Goal: Transaction & Acquisition: Purchase product/service

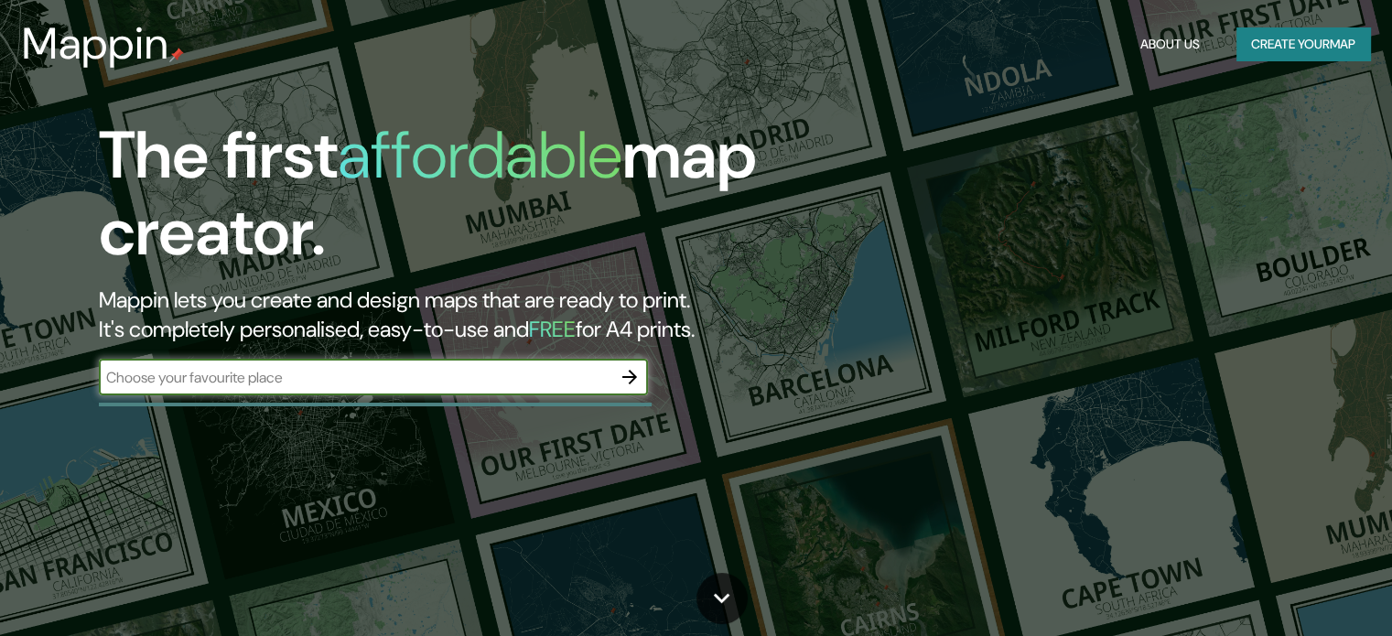
click at [579, 388] on div "​" at bounding box center [373, 377] width 549 height 37
click at [615, 373] on button "button" at bounding box center [629, 377] width 37 height 37
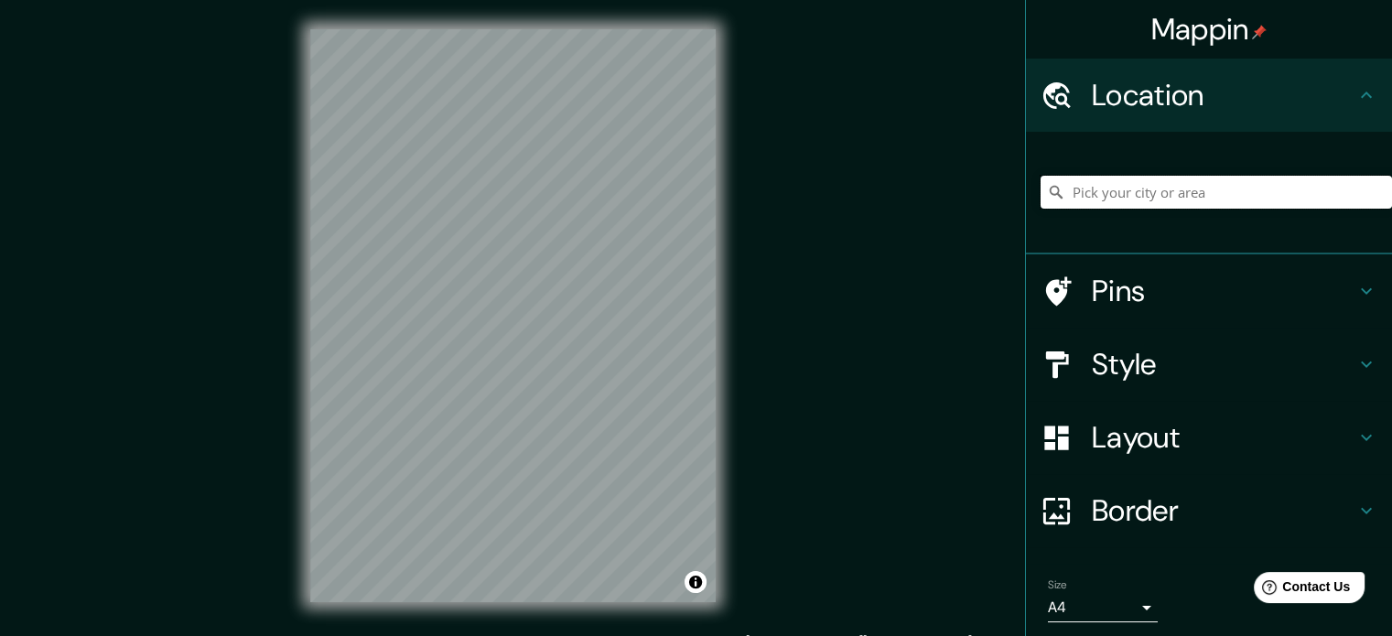
click at [1066, 192] on input "Pick your city or area" at bounding box center [1217, 192] width 352 height 33
click at [1066, 205] on input "Pick your city or area" at bounding box center [1217, 192] width 352 height 33
paste input "19°10'10.2"N 96°07'49.3"W"
type input "Township Concession Road M/N, Washago, Ontario L0K 2B0, Canadá"
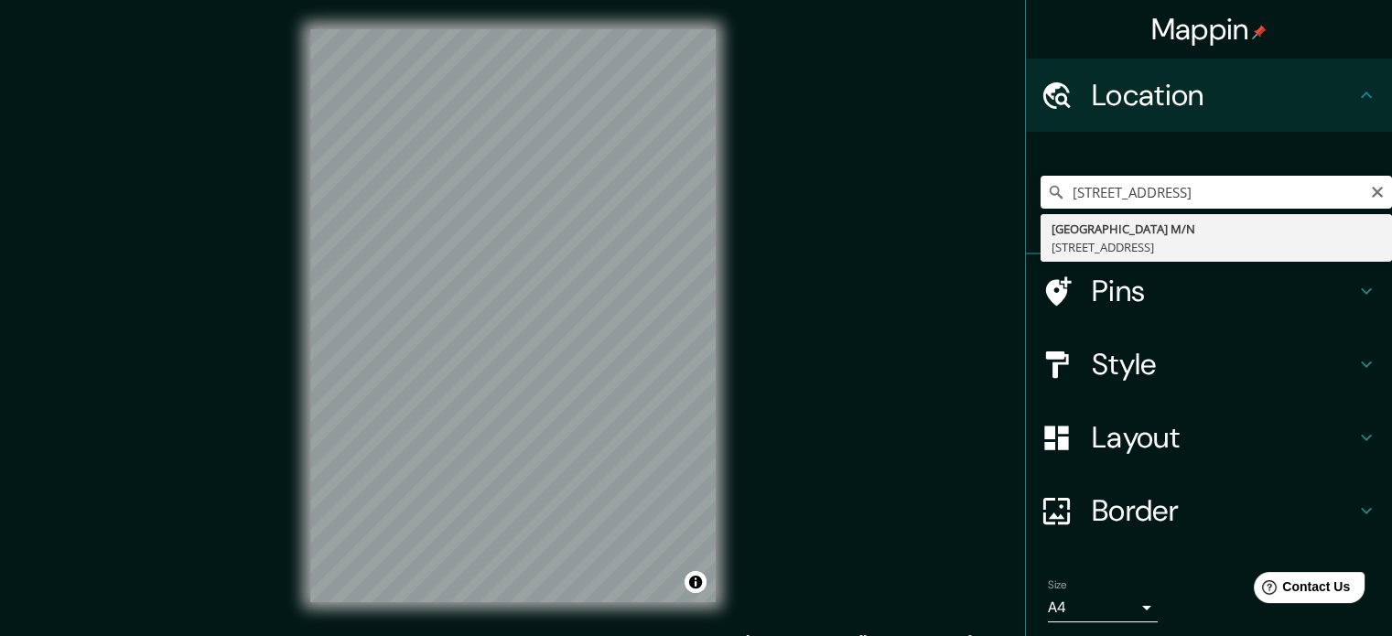
click at [1370, 186] on icon "Clear" at bounding box center [1377, 192] width 15 height 15
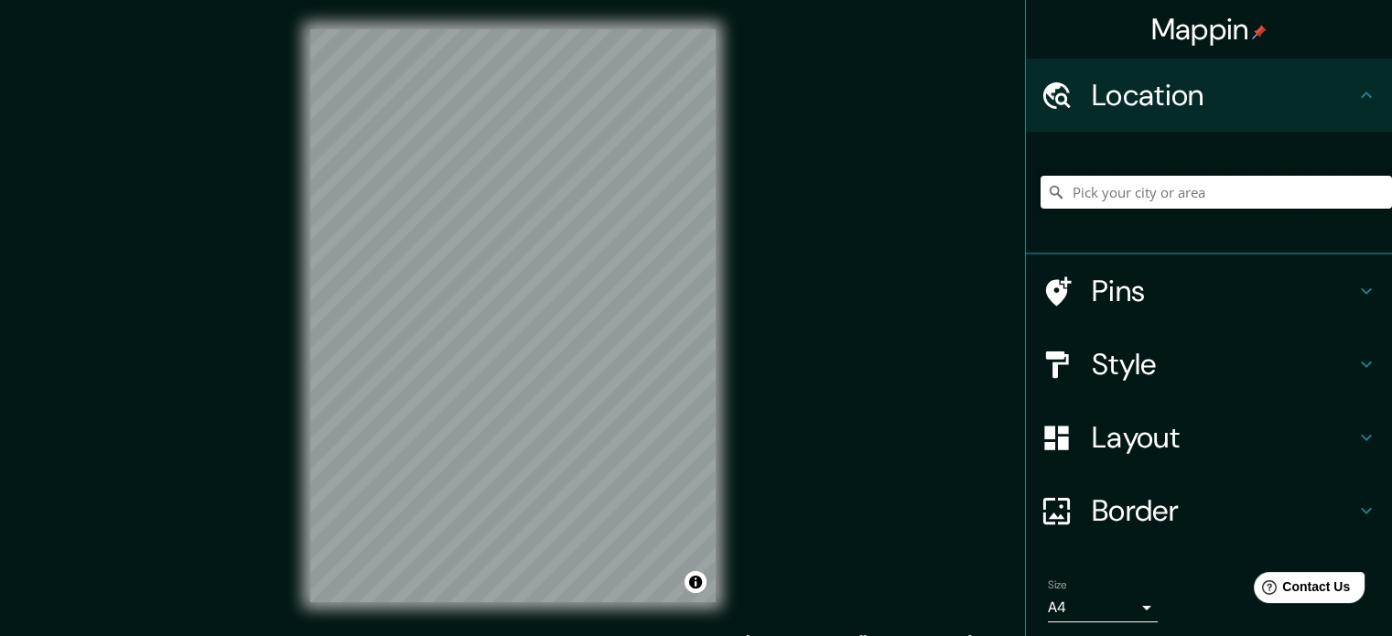
click at [1230, 197] on input "Pick your city or area" at bounding box center [1217, 192] width 352 height 33
paste input "19°10'10.2"N 96°07'49.3"W"
type input "Township Concession Road M/N, Washago, Ontario L0K 2B0, Canadá"
click at [1370, 194] on icon "Clear" at bounding box center [1377, 192] width 15 height 15
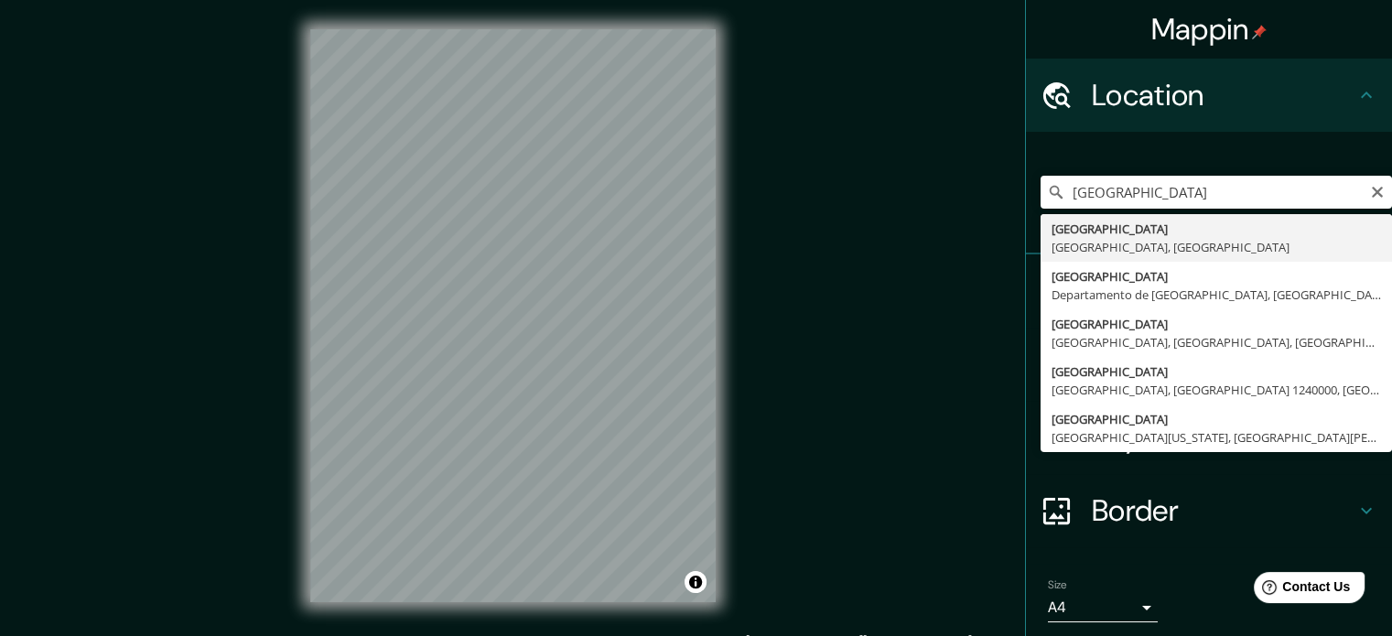
type input "Veracruz, Estado de Veracruz, México"
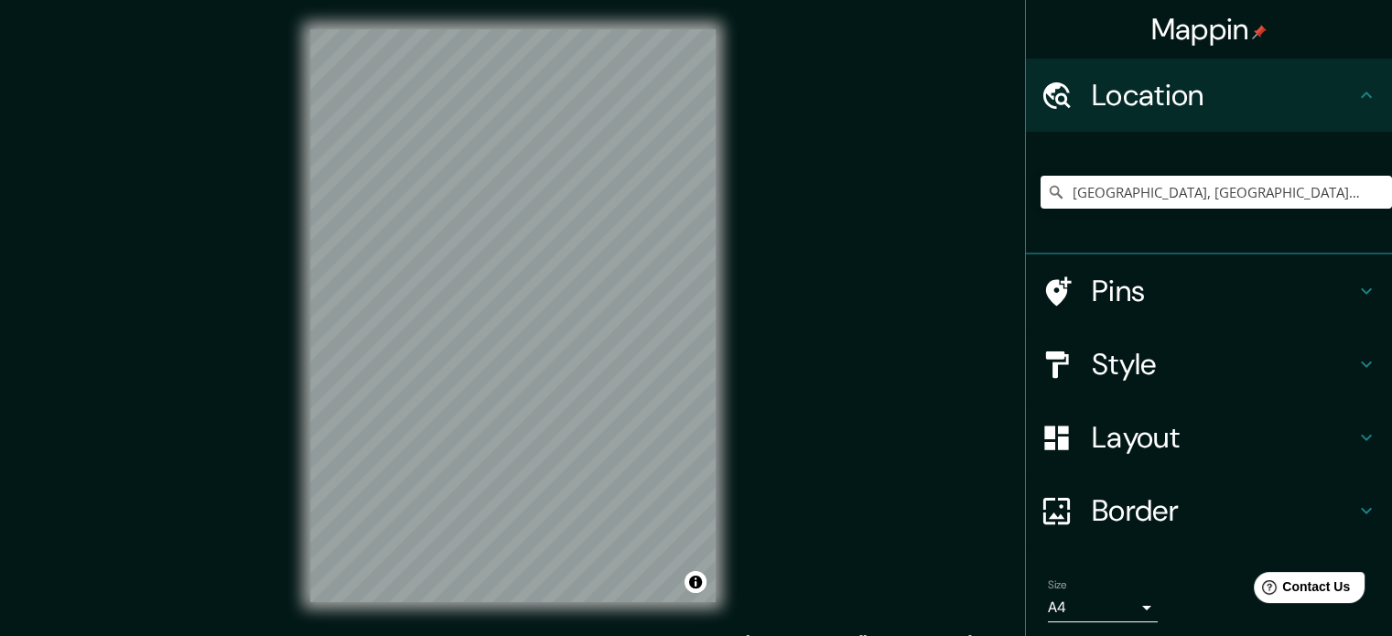
click at [1139, 382] on h4 "Style" at bounding box center [1224, 364] width 264 height 37
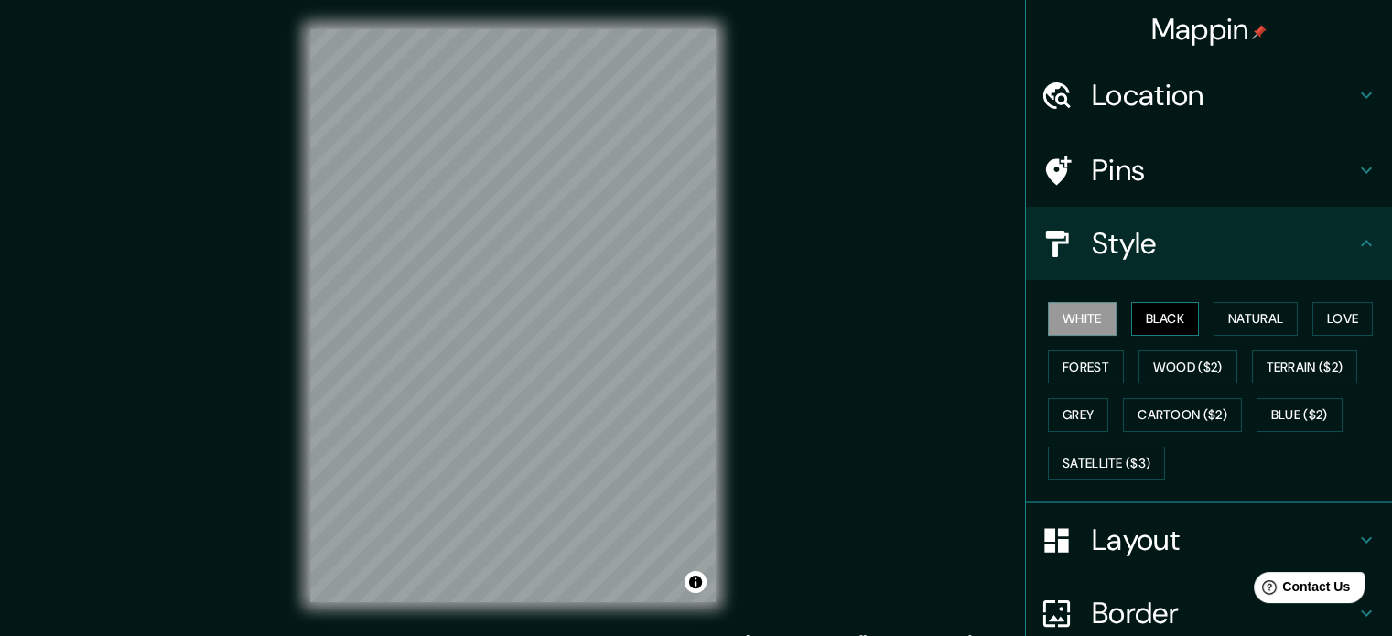
click at [1148, 324] on button "Black" at bounding box center [1165, 319] width 69 height 34
click at [1214, 308] on button "Natural" at bounding box center [1256, 319] width 84 height 34
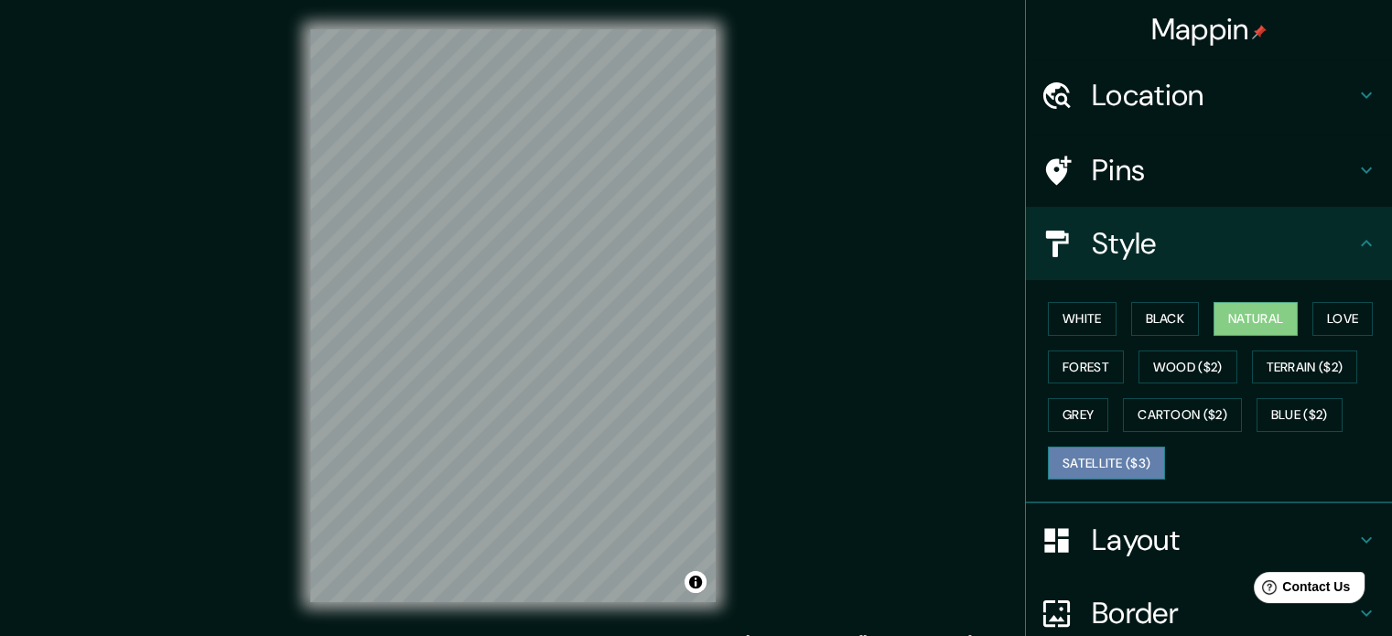
click at [1129, 457] on button "Satellite ($3)" at bounding box center [1106, 464] width 117 height 34
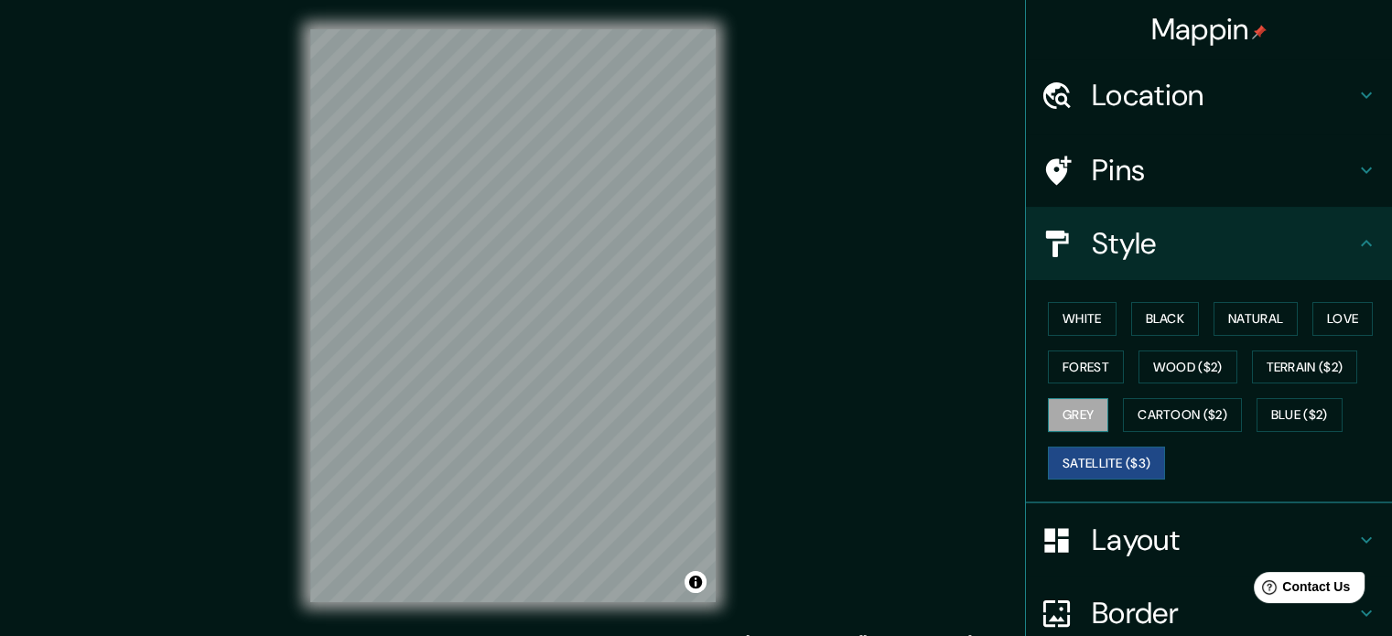
click at [1051, 418] on button "Grey" at bounding box center [1078, 415] width 60 height 34
click at [1158, 373] on button "Wood ($2)" at bounding box center [1188, 368] width 99 height 34
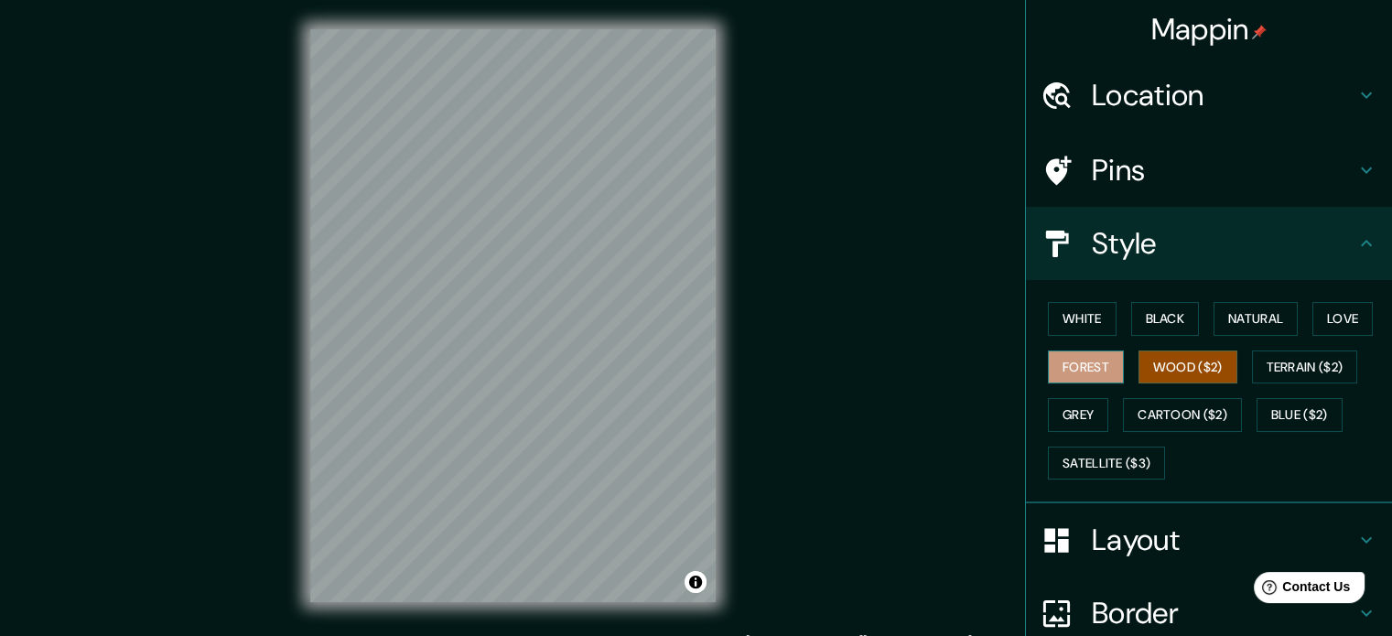
click at [1091, 368] on button "Forest" at bounding box center [1086, 368] width 76 height 34
click at [1073, 327] on button "White" at bounding box center [1082, 319] width 69 height 34
click at [1074, 354] on button "Forest" at bounding box center [1086, 368] width 76 height 34
click at [1157, 319] on button "Black" at bounding box center [1165, 319] width 69 height 34
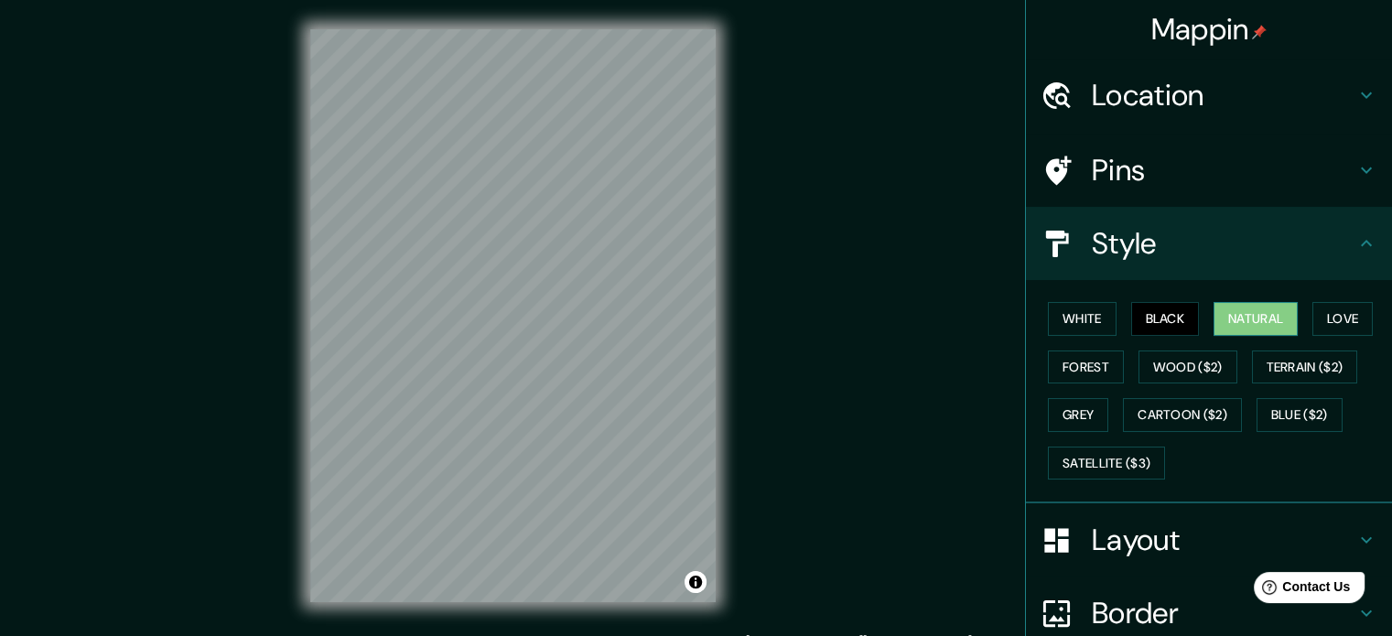
click at [1273, 319] on button "Natural" at bounding box center [1256, 319] width 84 height 34
click at [1328, 319] on button "Love" at bounding box center [1343, 319] width 60 height 34
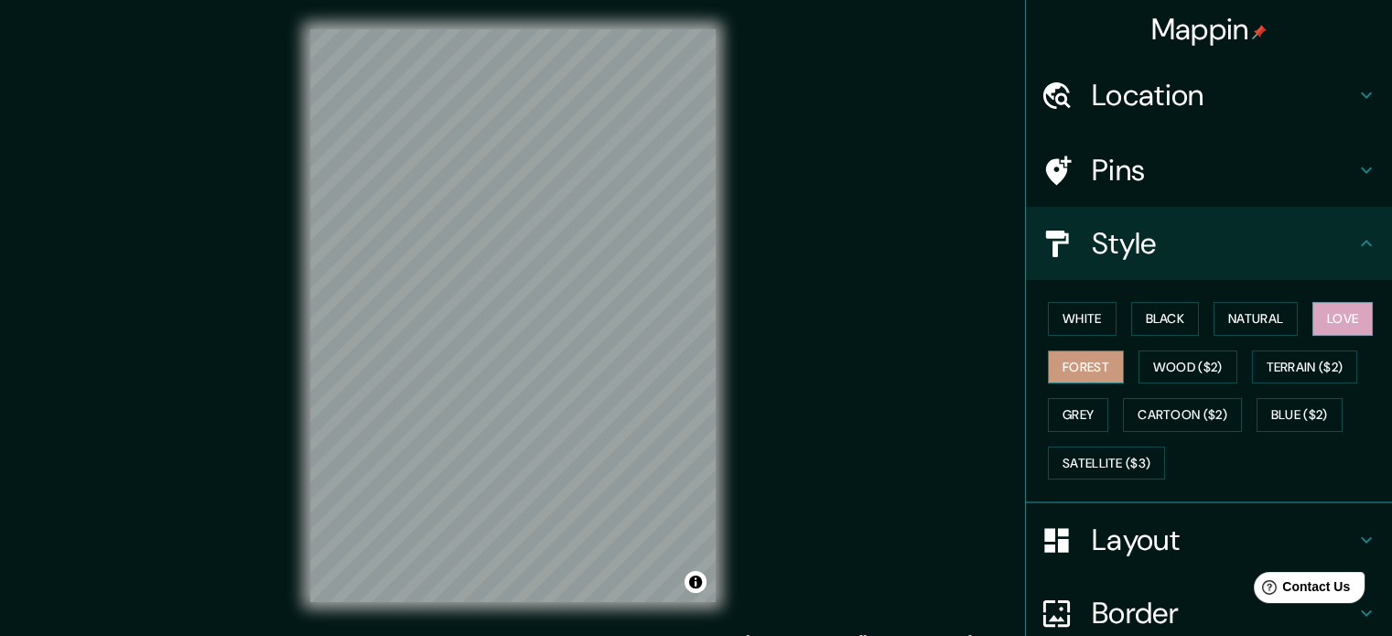
click at [1077, 360] on button "Forest" at bounding box center [1086, 368] width 76 height 34
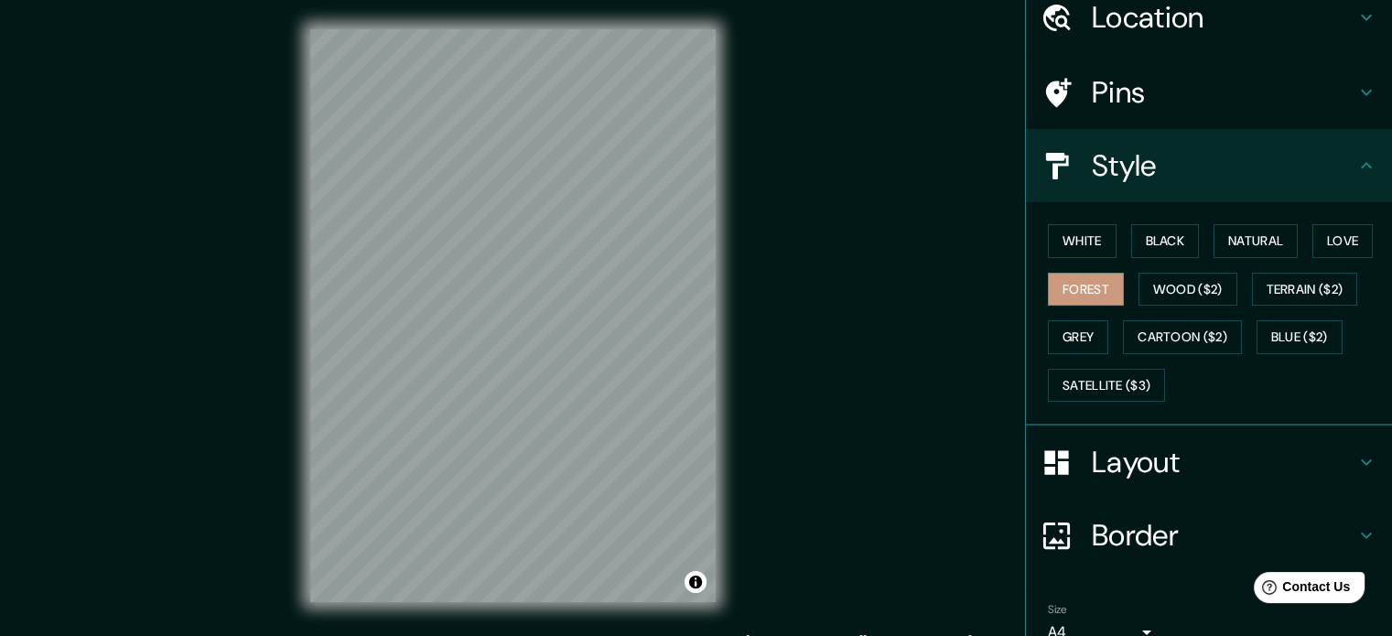
scroll to position [163, 0]
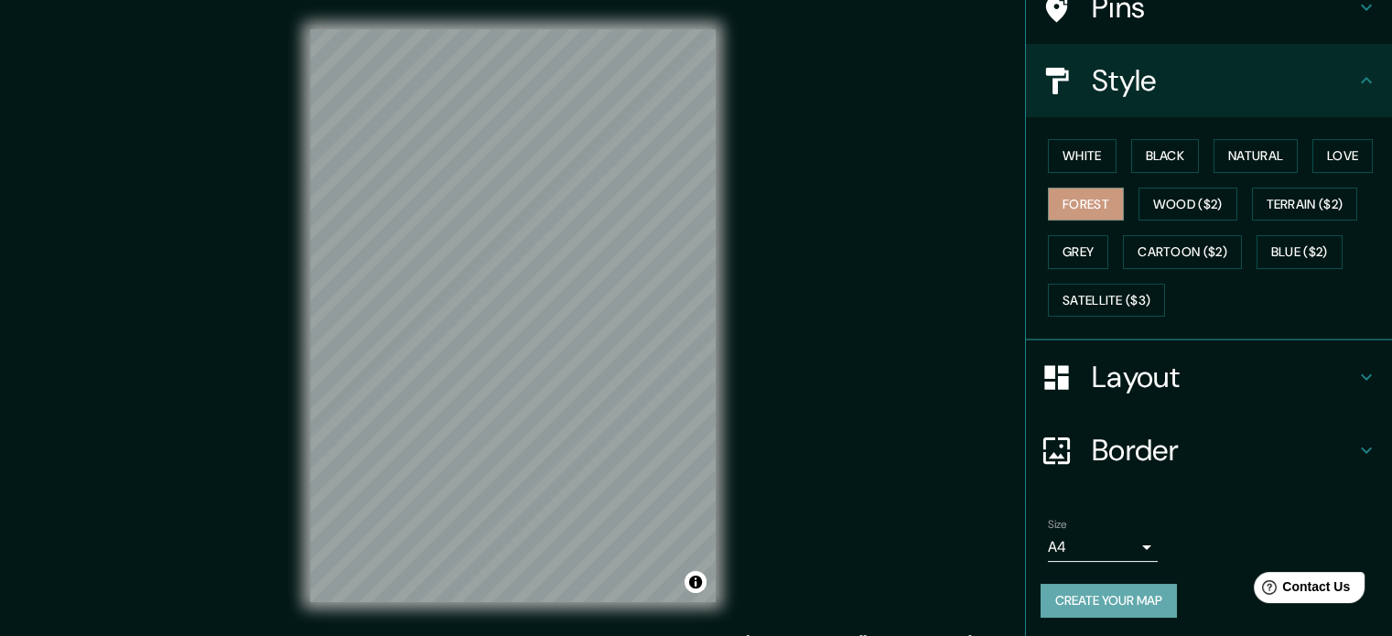
click at [1098, 591] on button "Create your map" at bounding box center [1109, 601] width 136 height 34
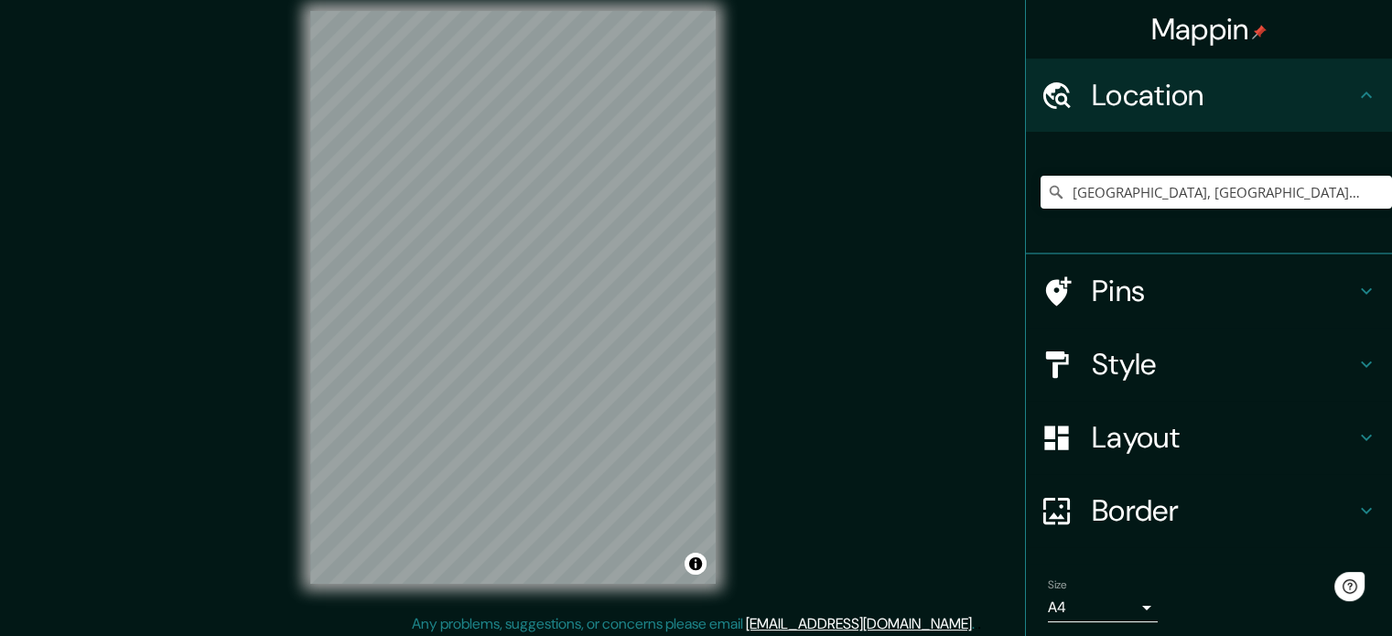
scroll to position [24, 0]
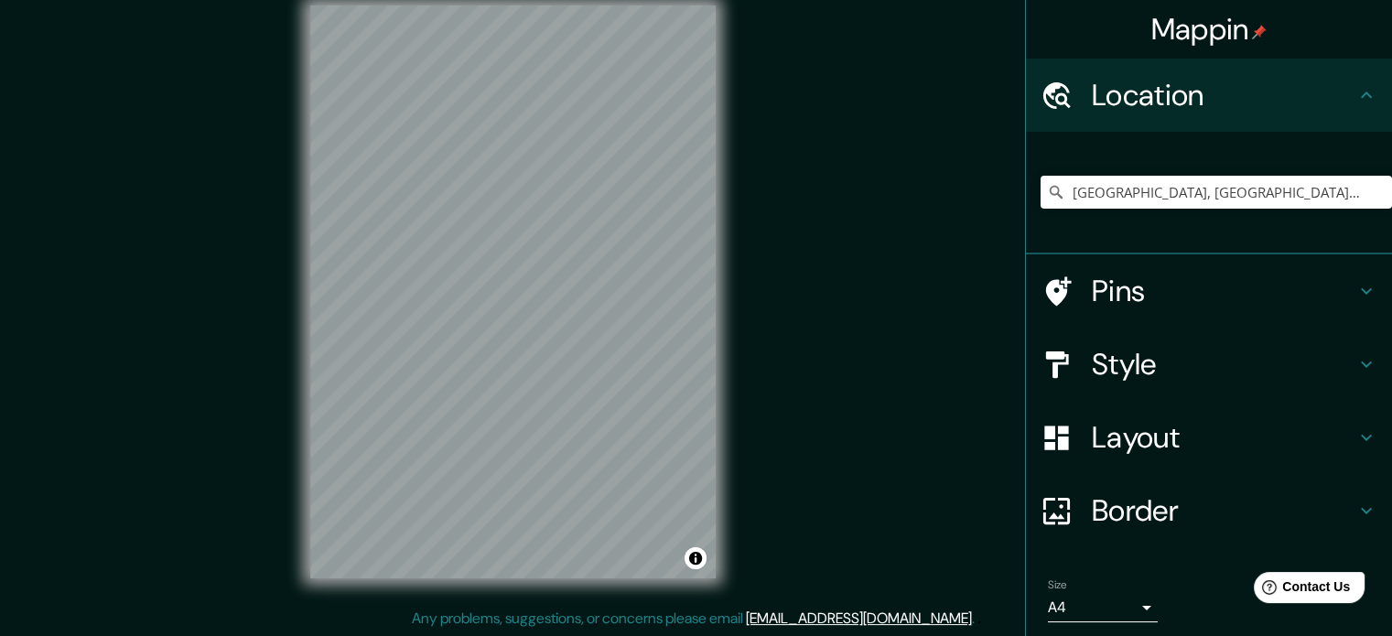
click at [1272, 277] on h4 "Pins" at bounding box center [1224, 291] width 264 height 37
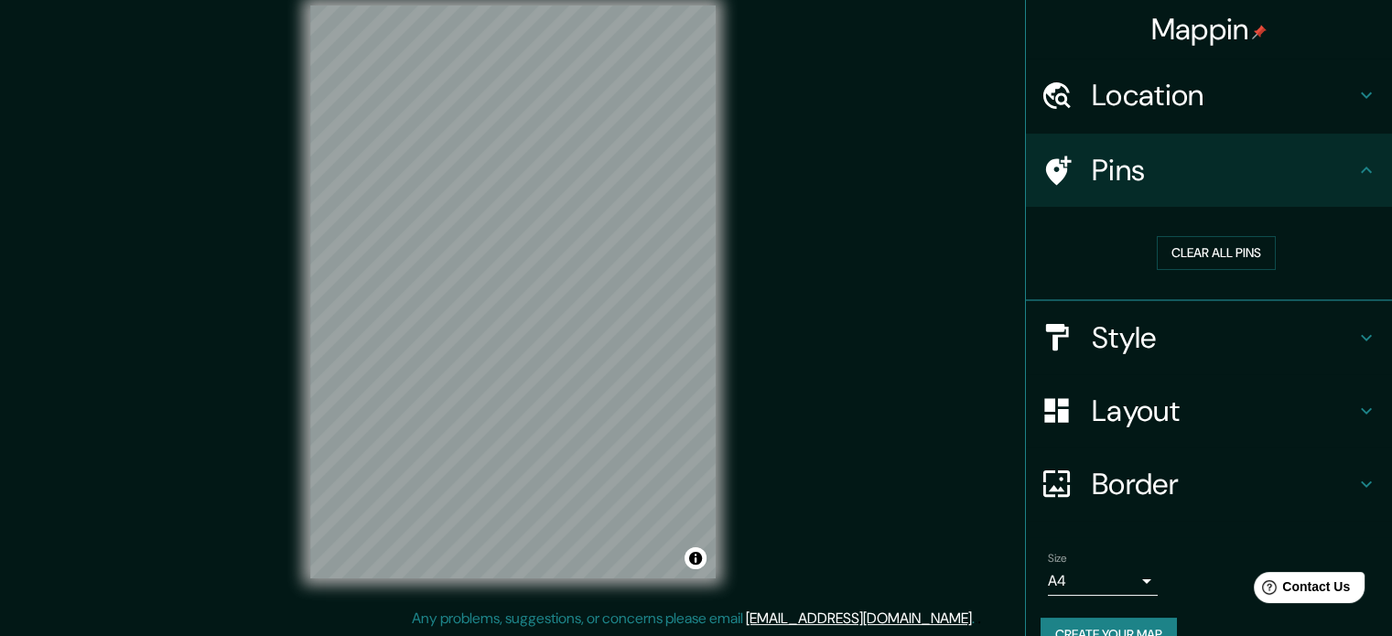
click at [1179, 335] on h4 "Style" at bounding box center [1224, 337] width 264 height 37
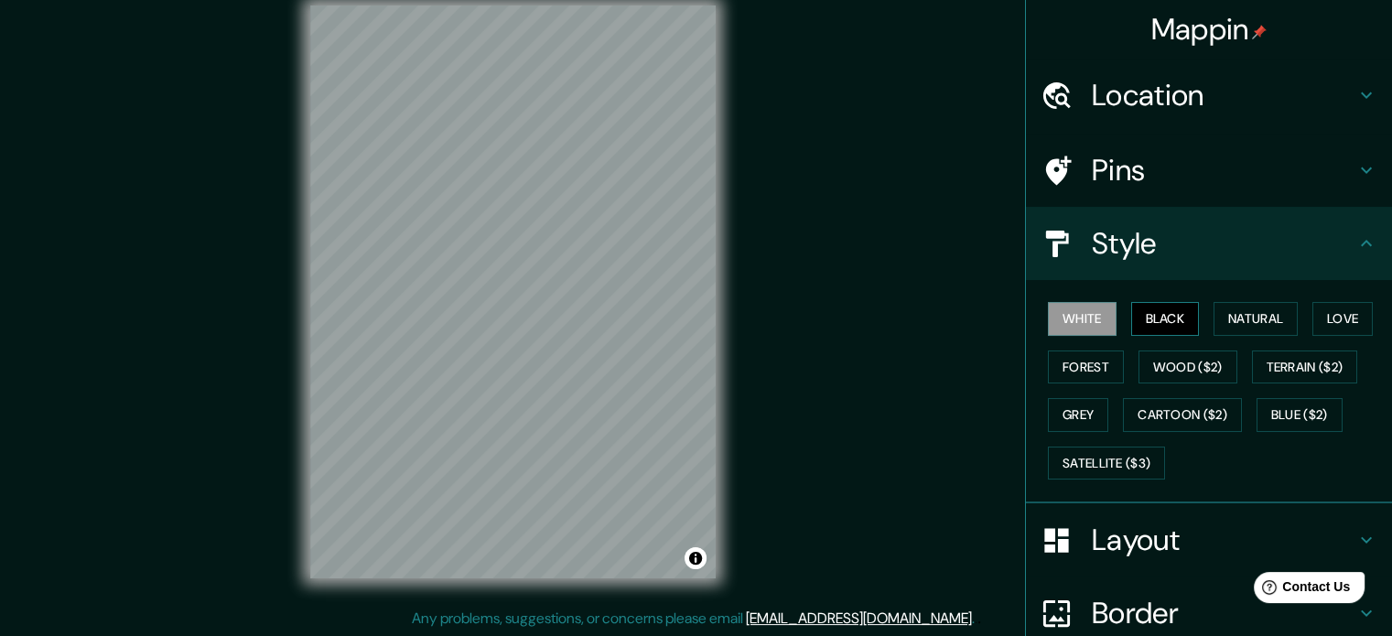
click at [1139, 320] on button "Black" at bounding box center [1165, 319] width 69 height 34
click at [1068, 317] on button "White" at bounding box center [1082, 319] width 69 height 34
click at [1069, 355] on button "Forest" at bounding box center [1086, 368] width 76 height 34
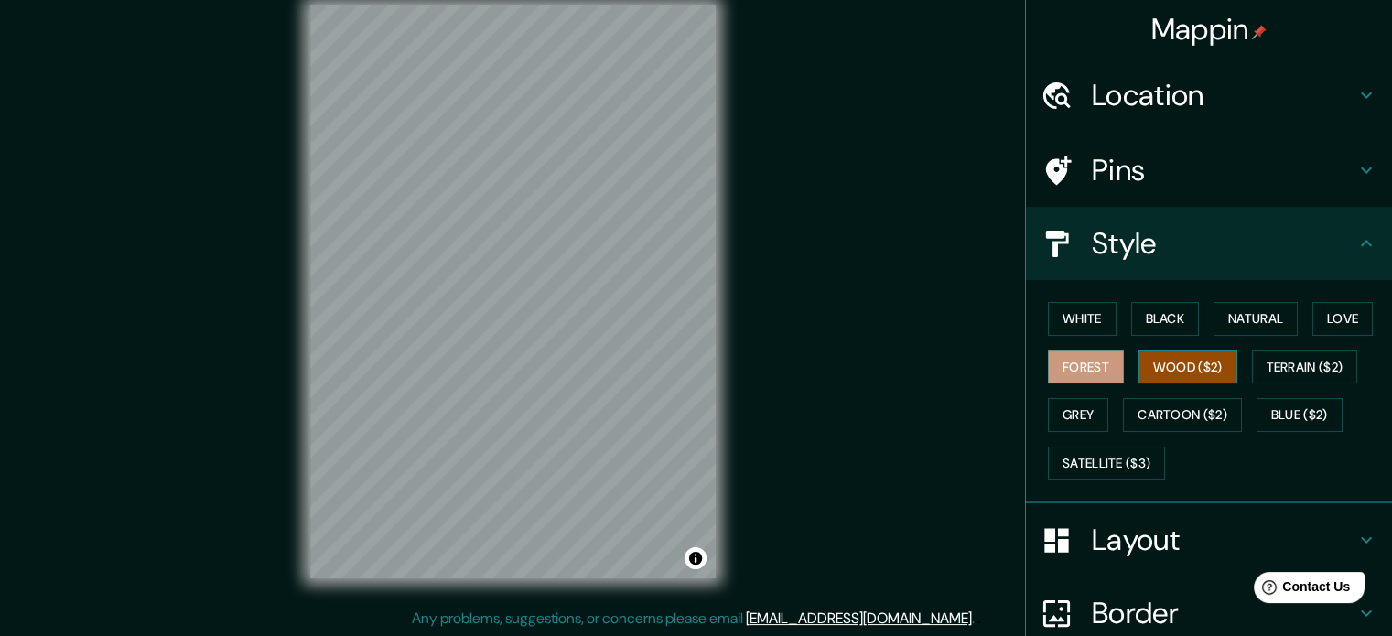
click at [1207, 361] on button "Wood ($2)" at bounding box center [1188, 368] width 99 height 34
click at [1269, 363] on button "Terrain ($2)" at bounding box center [1305, 368] width 106 height 34
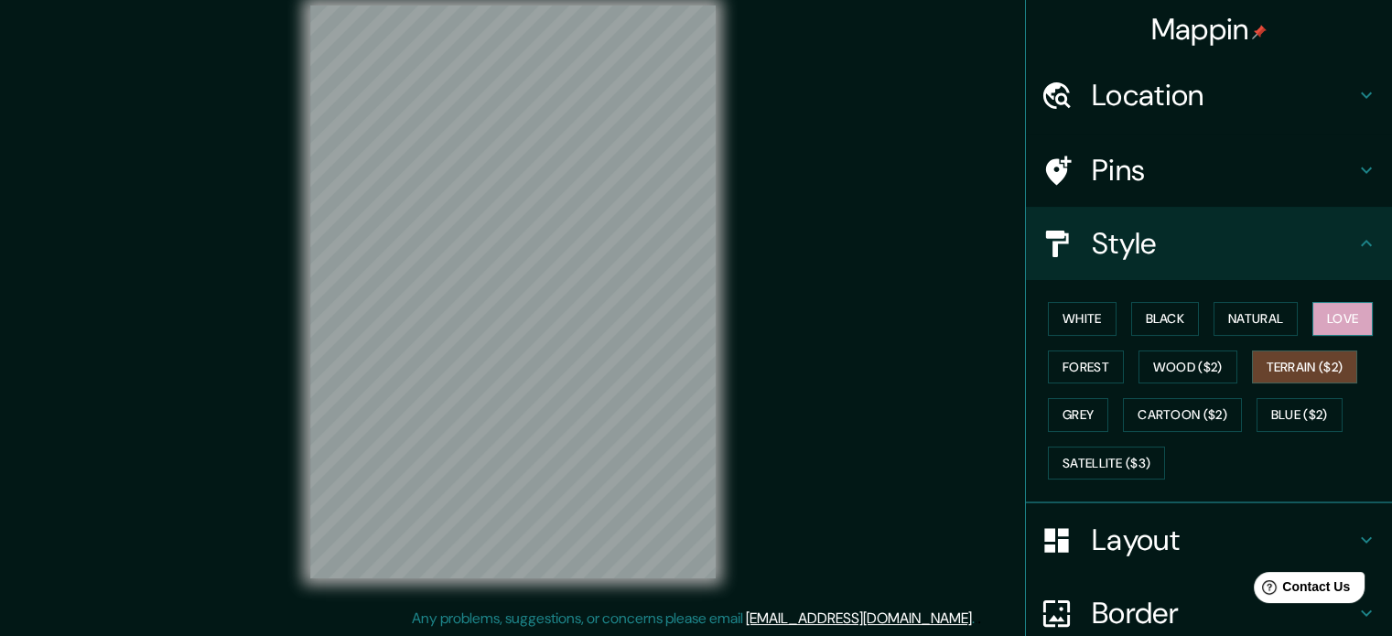
click at [1313, 321] on button "Love" at bounding box center [1343, 319] width 60 height 34
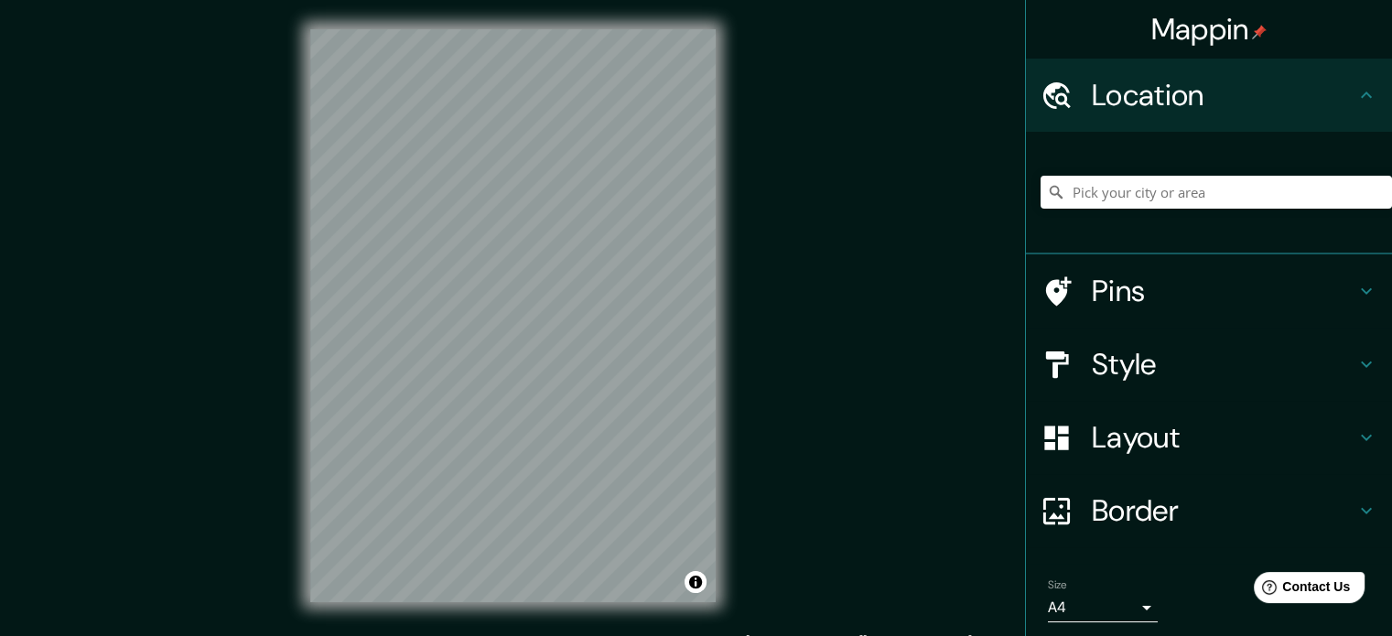
click at [294, 299] on div "© Mapbox © OpenStreetMap Improve this map" at bounding box center [513, 316] width 464 height 632
click at [1132, 283] on h4 "Pins" at bounding box center [1224, 291] width 264 height 37
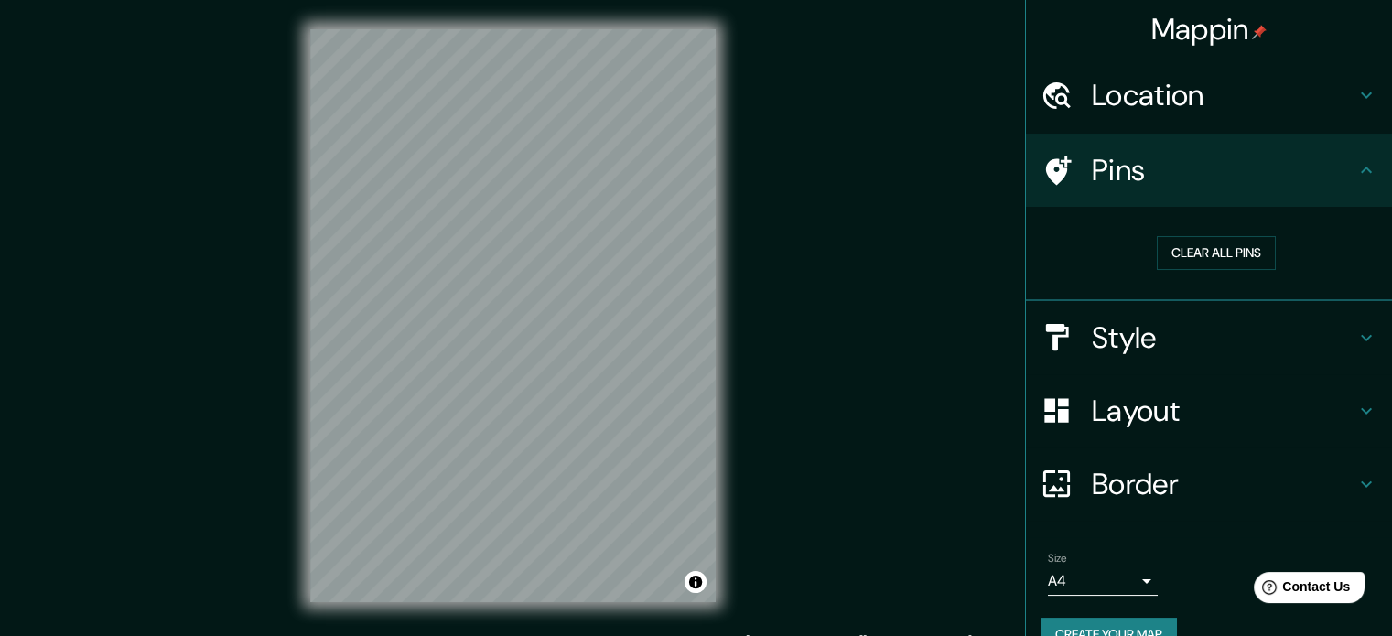
click at [1128, 355] on div "Style" at bounding box center [1209, 337] width 366 height 73
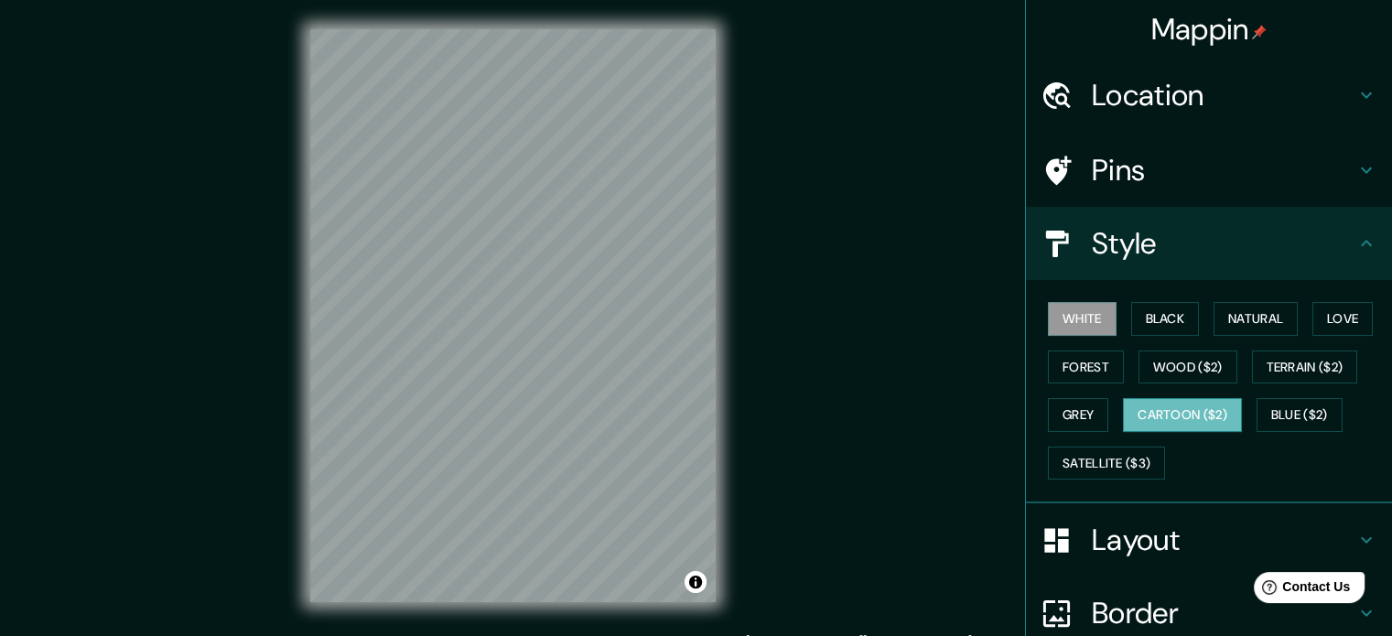
click at [1174, 413] on button "Cartoon ($2)" at bounding box center [1182, 415] width 119 height 34
click at [1077, 450] on button "Satellite ($3)" at bounding box center [1106, 464] width 117 height 34
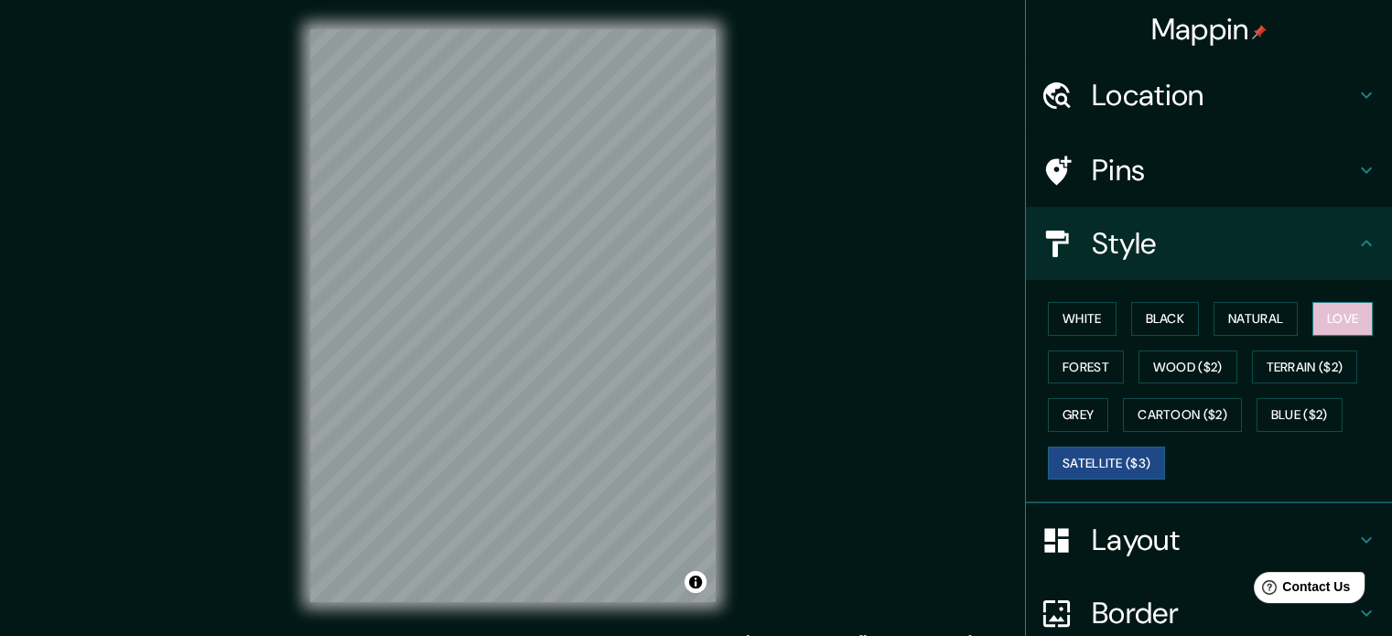
drag, startPoint x: 1304, startPoint y: 324, endPoint x: 1315, endPoint y: 321, distance: 12.2
click at [1313, 324] on button "Love" at bounding box center [1343, 319] width 60 height 34
click at [1332, 318] on button "Love" at bounding box center [1343, 319] width 60 height 34
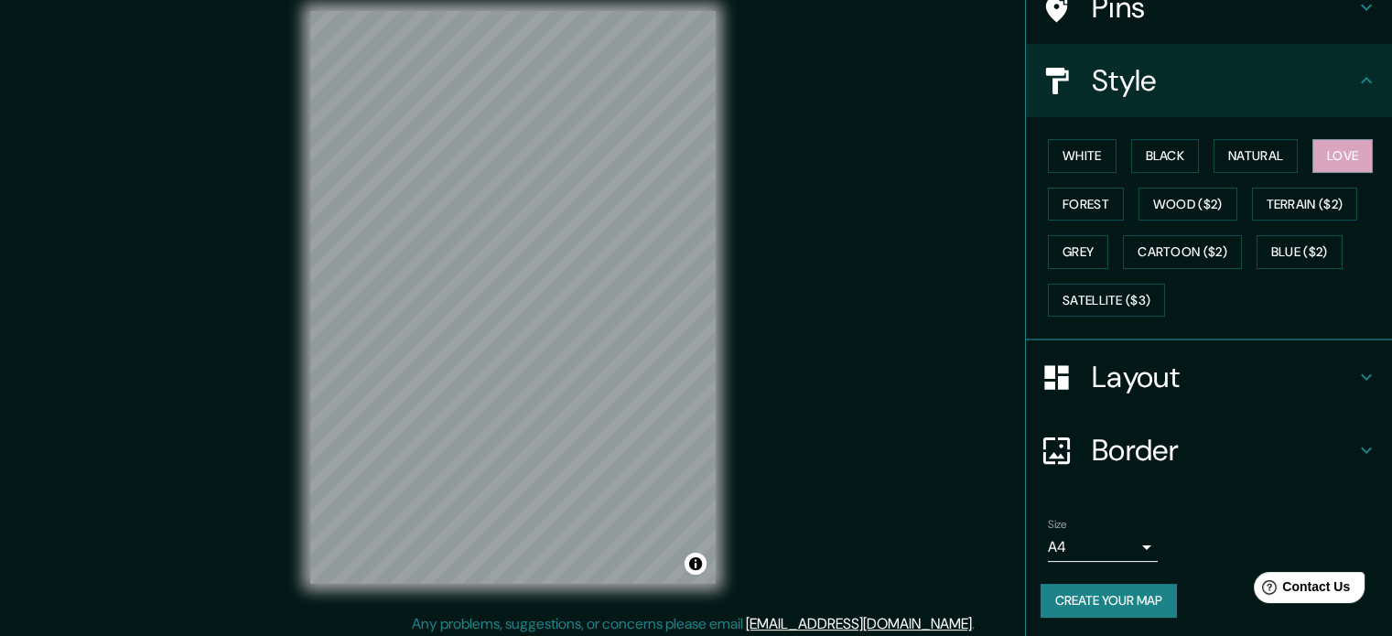
scroll to position [24, 0]
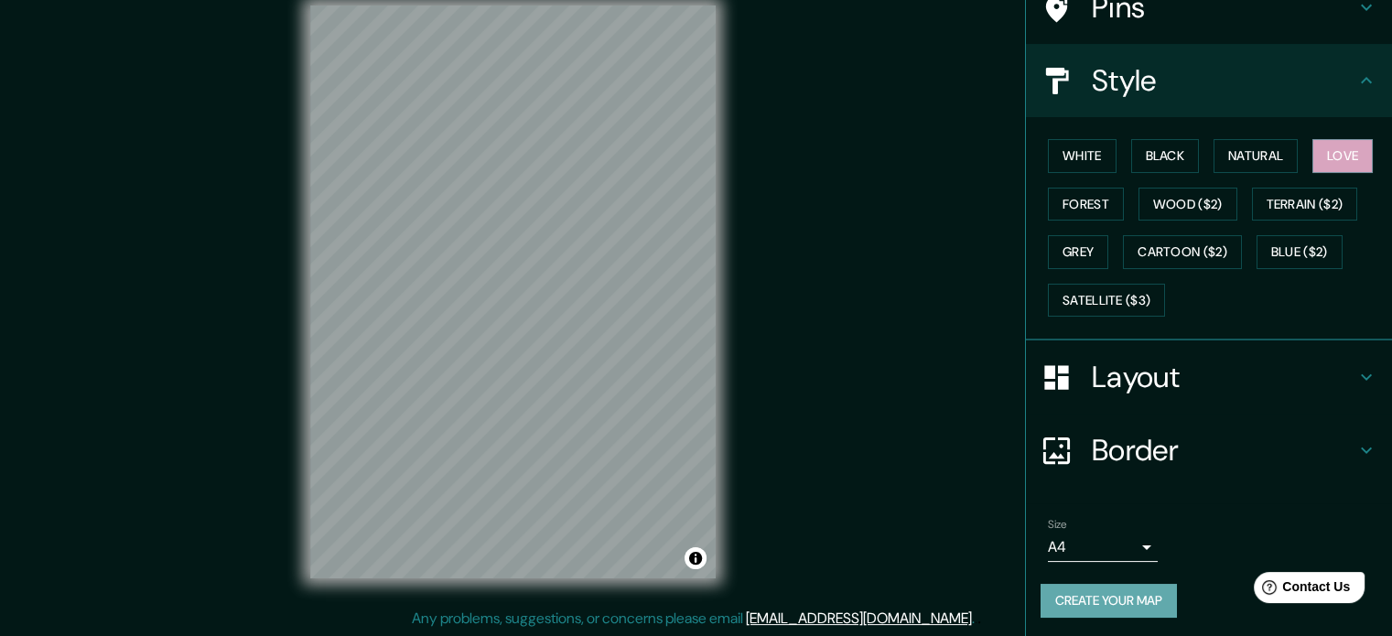
click at [1075, 590] on button "Create your map" at bounding box center [1109, 601] width 136 height 34
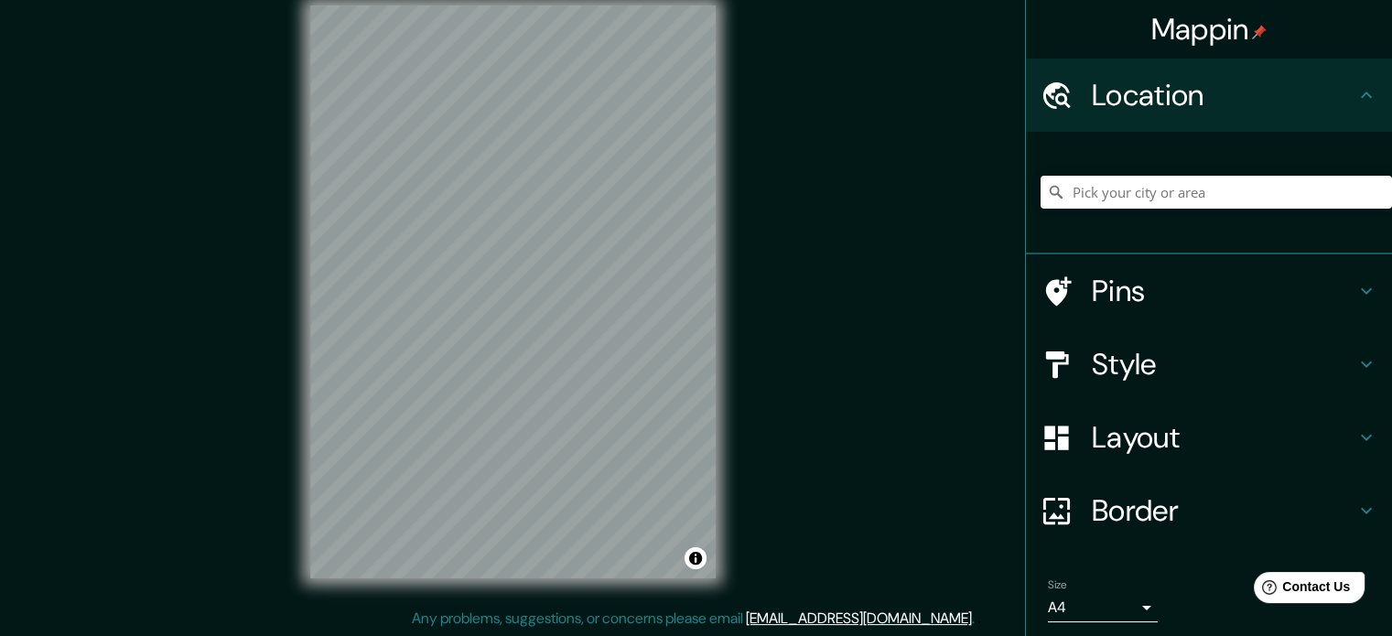
click at [1157, 308] on h4 "Pins" at bounding box center [1224, 291] width 264 height 37
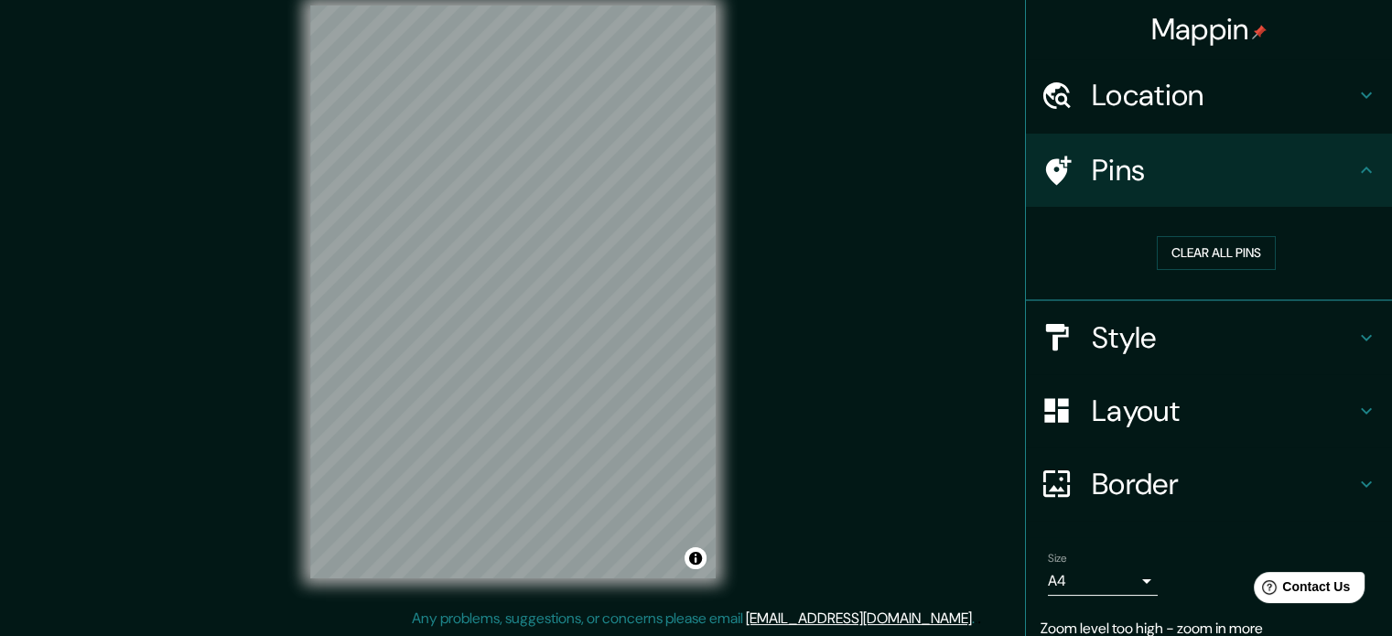
click at [1121, 358] on div "Style" at bounding box center [1209, 337] width 366 height 73
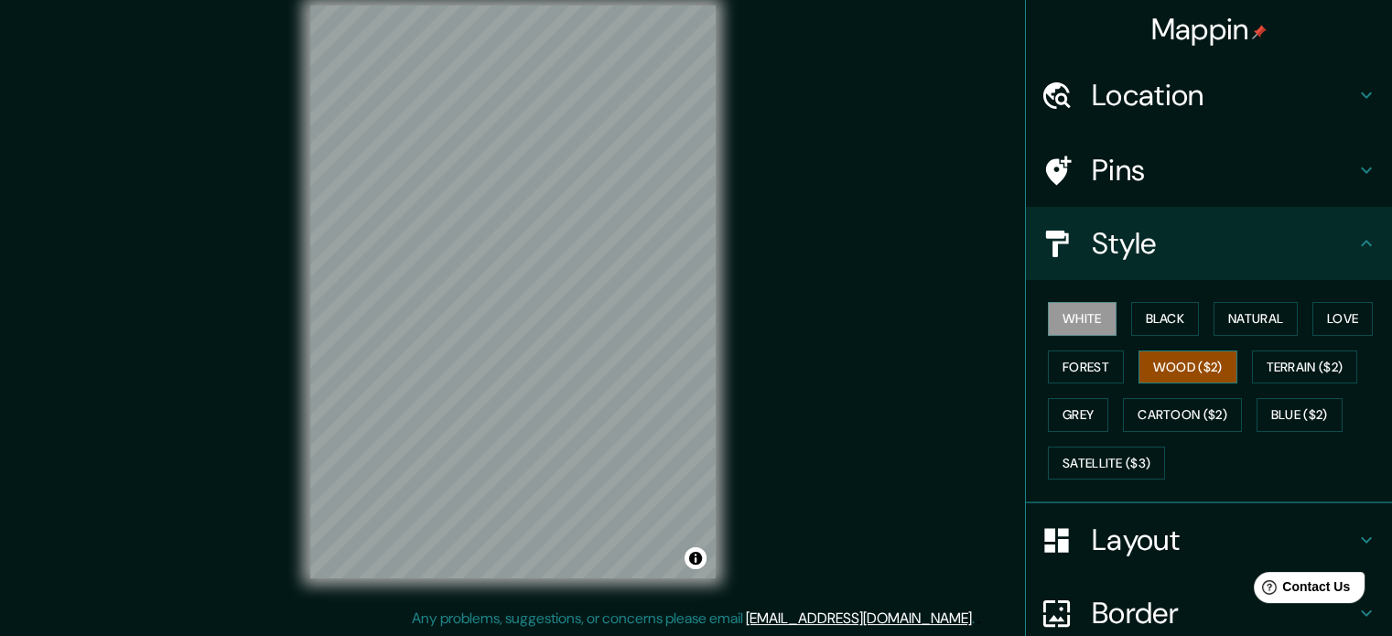
click at [1196, 363] on button "Wood ($2)" at bounding box center [1188, 368] width 99 height 34
click at [1302, 366] on button "Terrain ($2)" at bounding box center [1305, 368] width 106 height 34
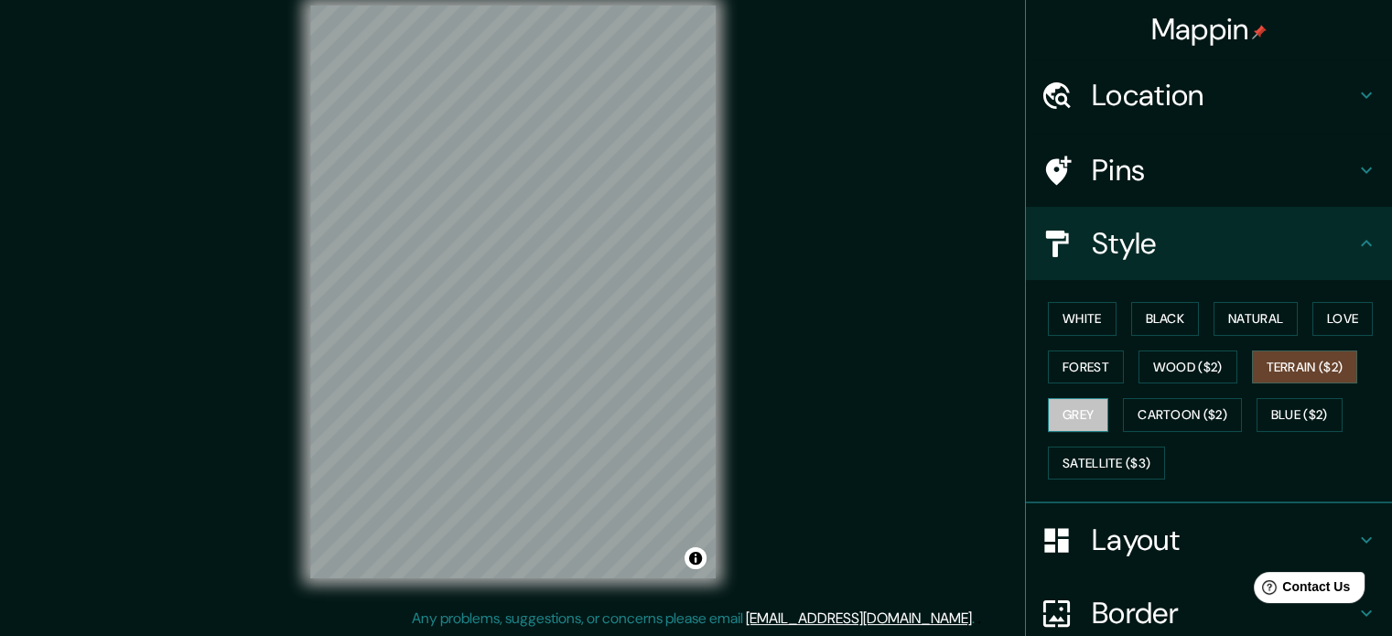
click at [1089, 412] on button "Grey" at bounding box center [1078, 415] width 60 height 34
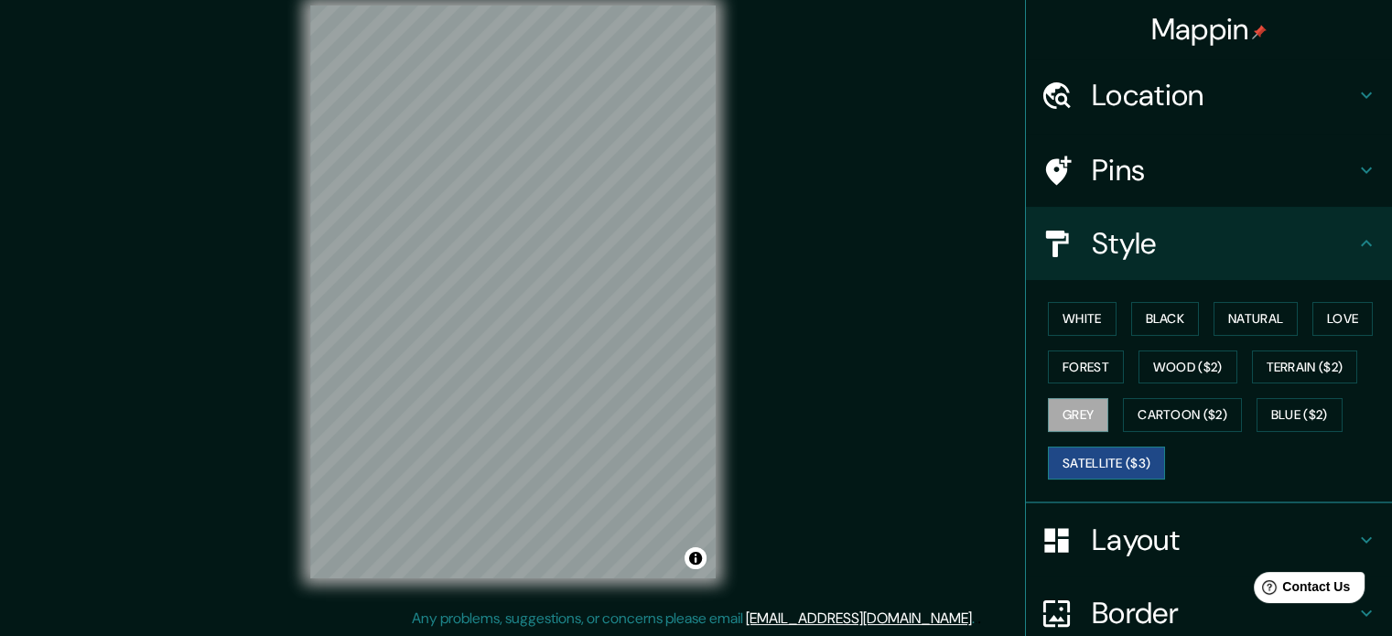
click at [1099, 460] on button "Satellite ($3)" at bounding box center [1106, 464] width 117 height 34
click at [1071, 307] on button "White" at bounding box center [1082, 319] width 69 height 34
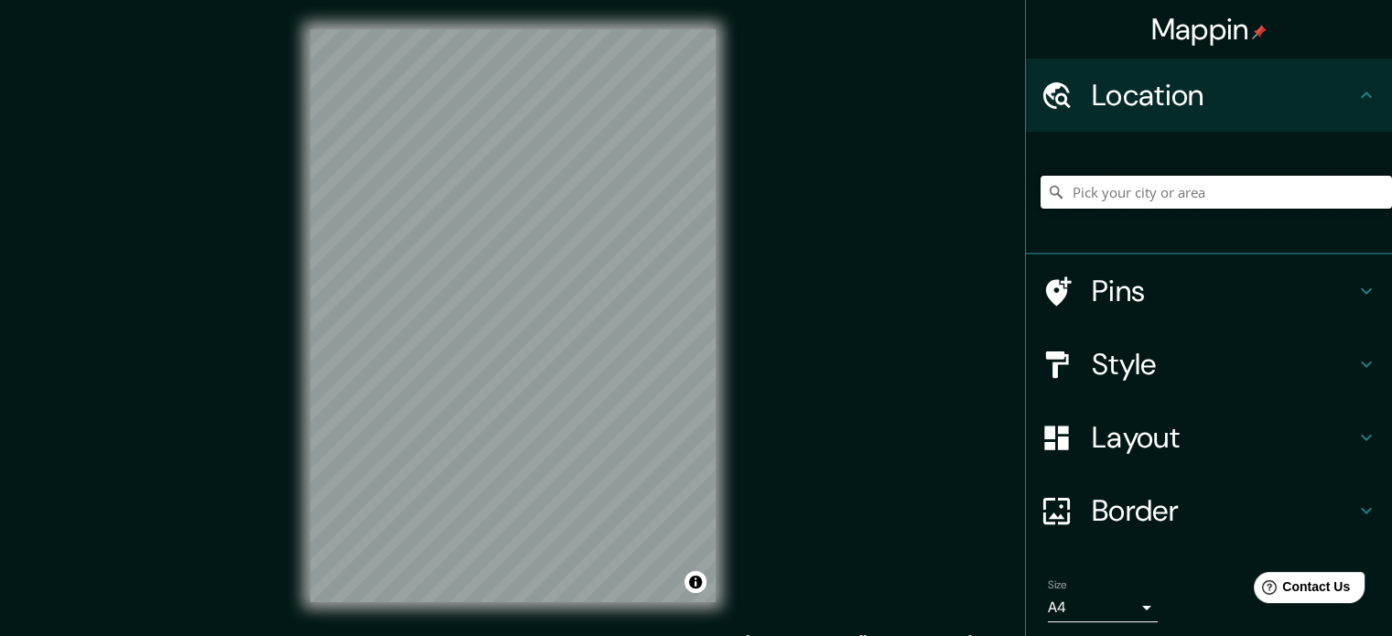
click at [1238, 180] on input "Pick your city or area" at bounding box center [1217, 192] width 352 height 33
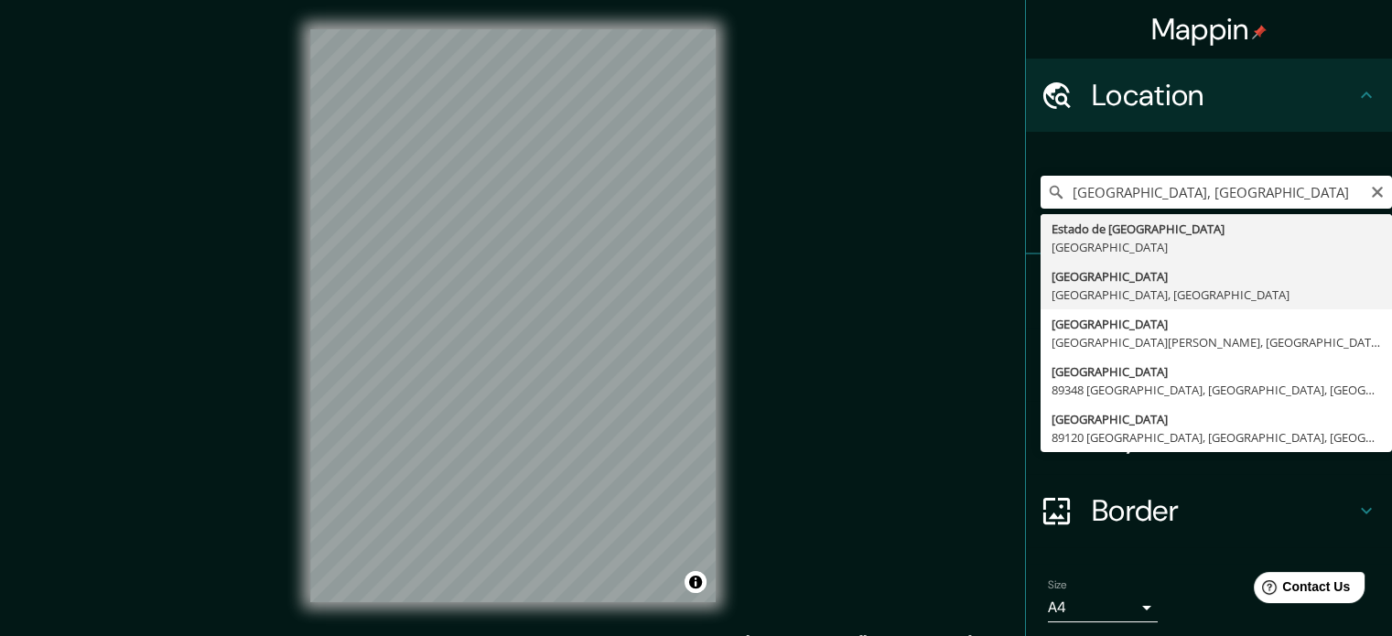
type input "Veracruz, Estado de Veracruz, México"
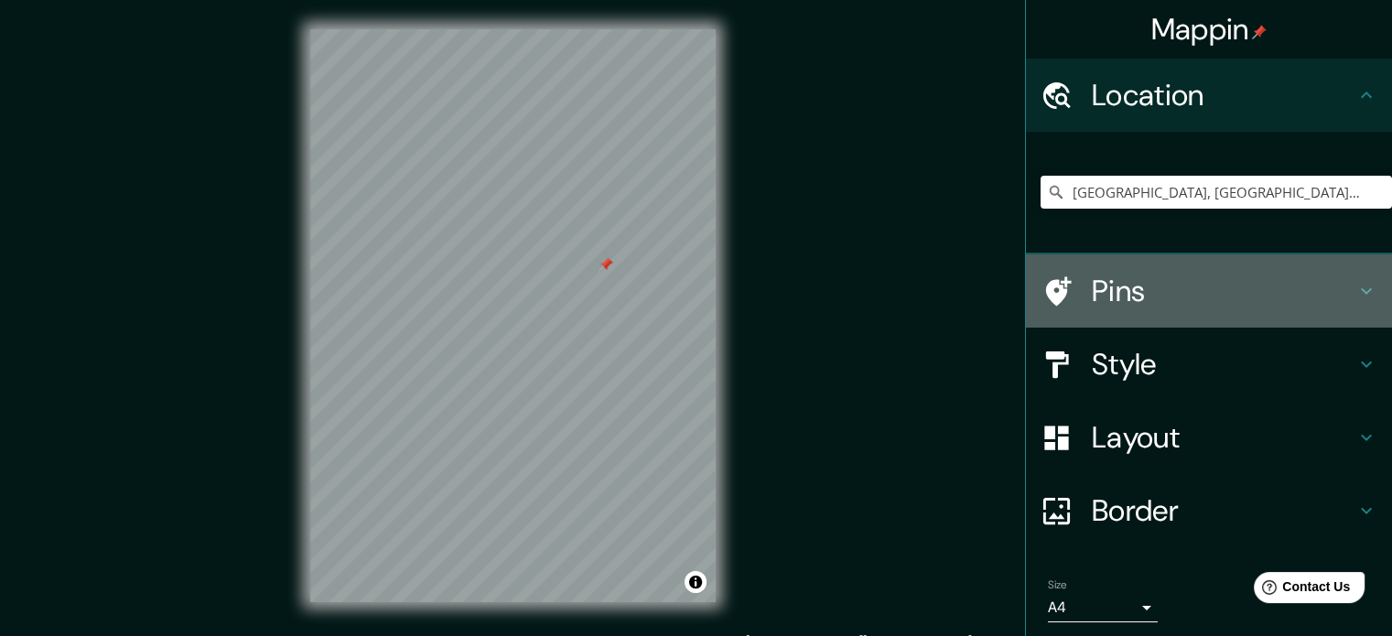
click at [1129, 282] on h4 "Pins" at bounding box center [1224, 291] width 264 height 37
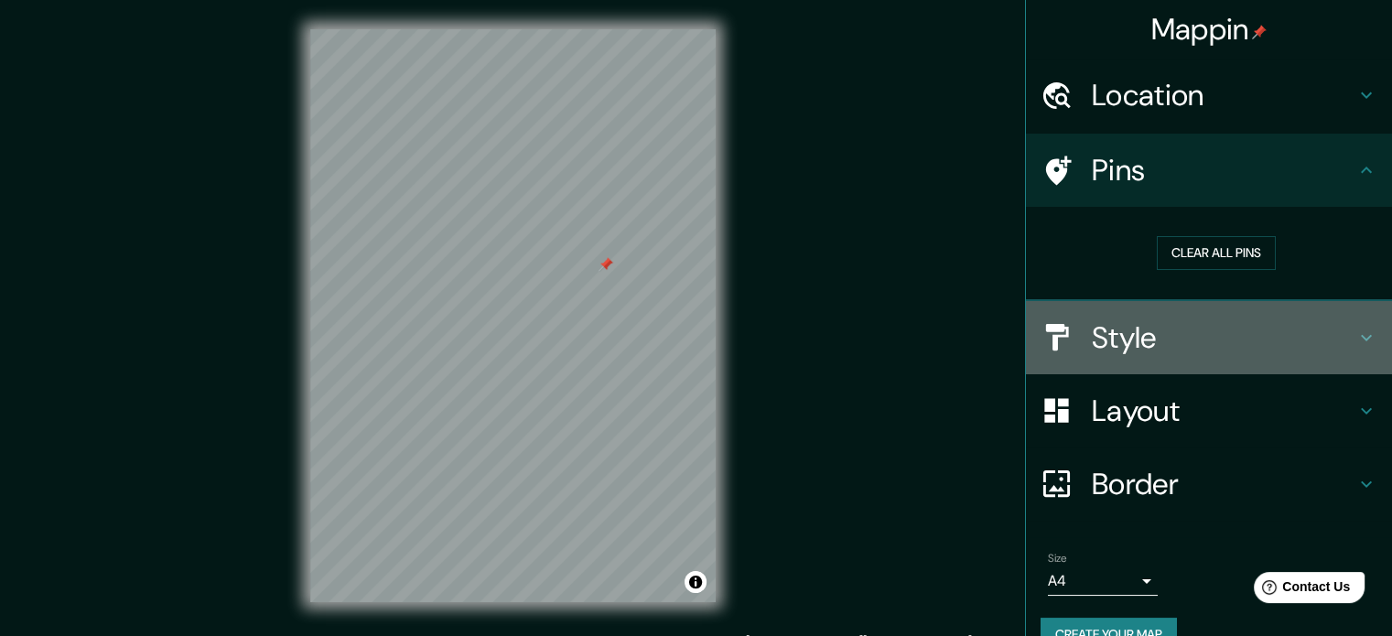
click at [1183, 340] on h4 "Style" at bounding box center [1224, 337] width 264 height 37
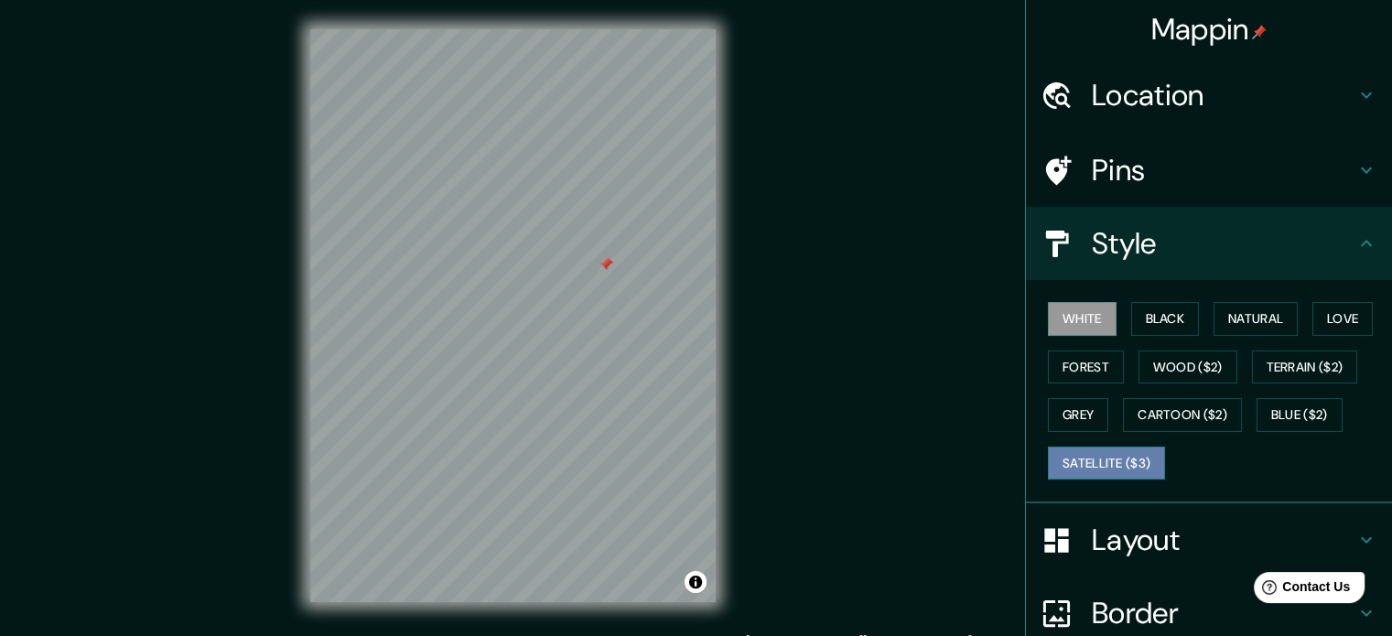
click at [1109, 471] on button "Satellite ($3)" at bounding box center [1106, 464] width 117 height 34
click at [1108, 168] on h4 "Pins" at bounding box center [1224, 170] width 264 height 37
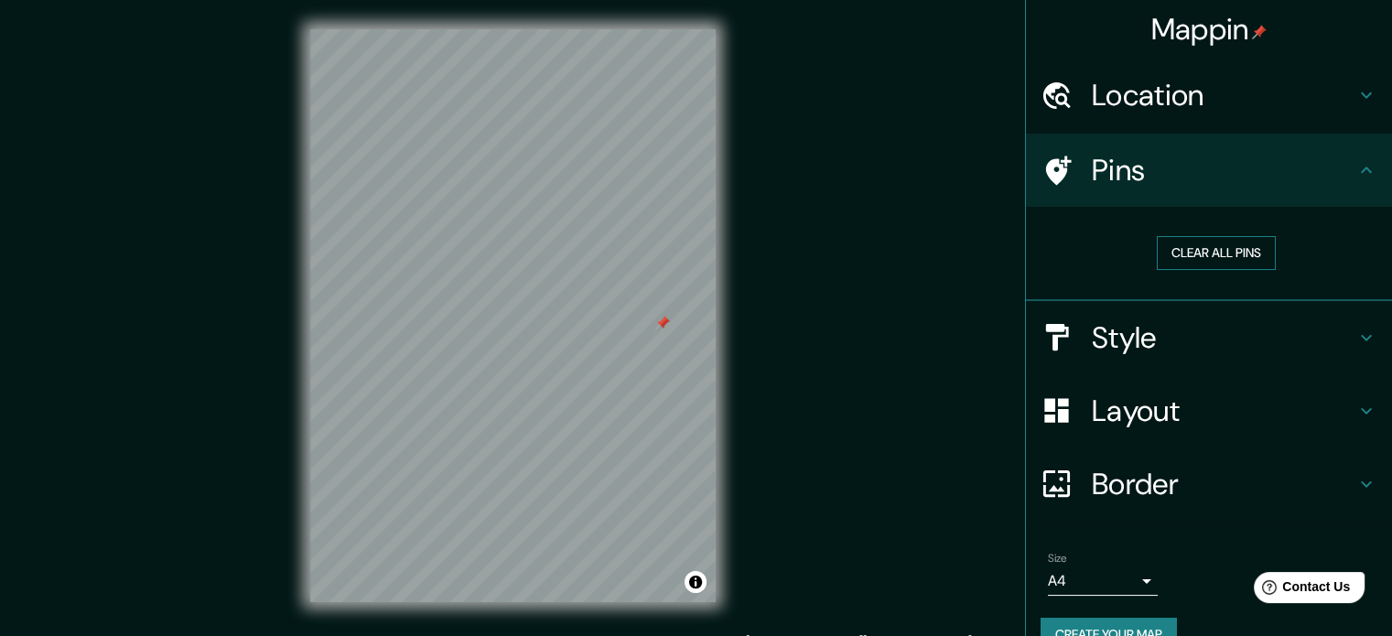
click at [1172, 252] on button "Clear all pins" at bounding box center [1216, 253] width 119 height 34
click at [1143, 327] on h4 "Style" at bounding box center [1224, 337] width 264 height 37
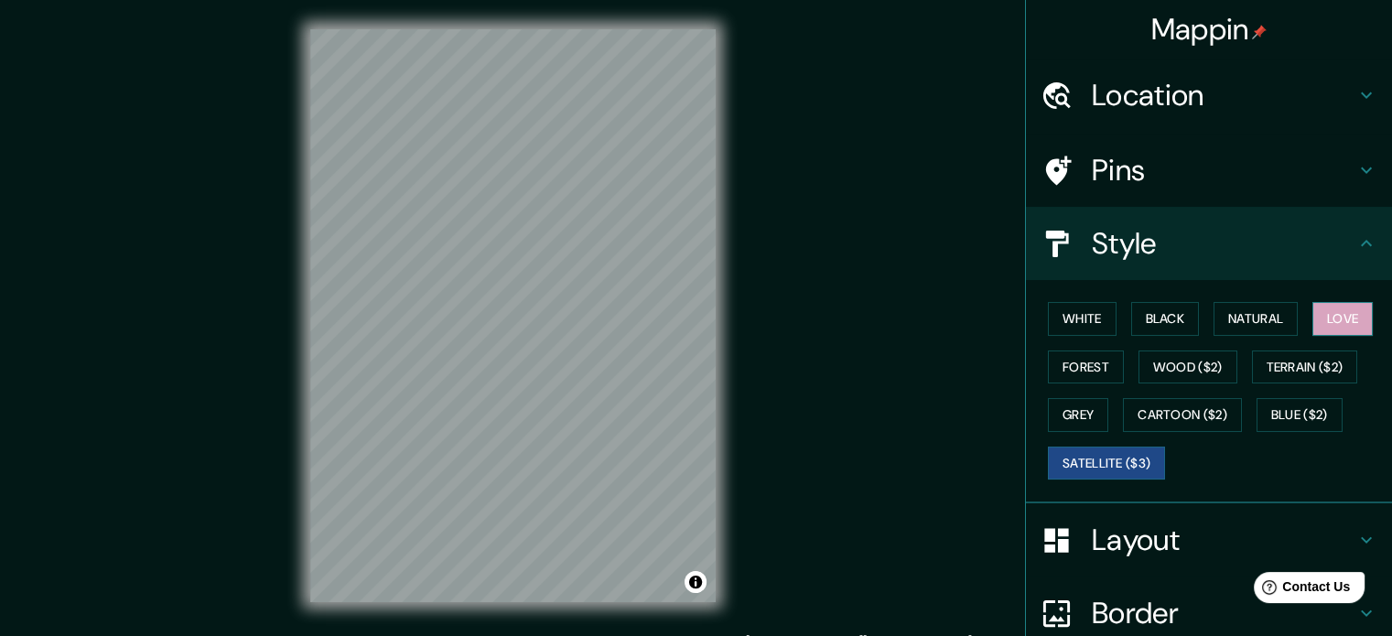
click at [1322, 311] on button "Love" at bounding box center [1343, 319] width 60 height 34
click at [1150, 534] on h4 "Layout" at bounding box center [1224, 540] width 264 height 37
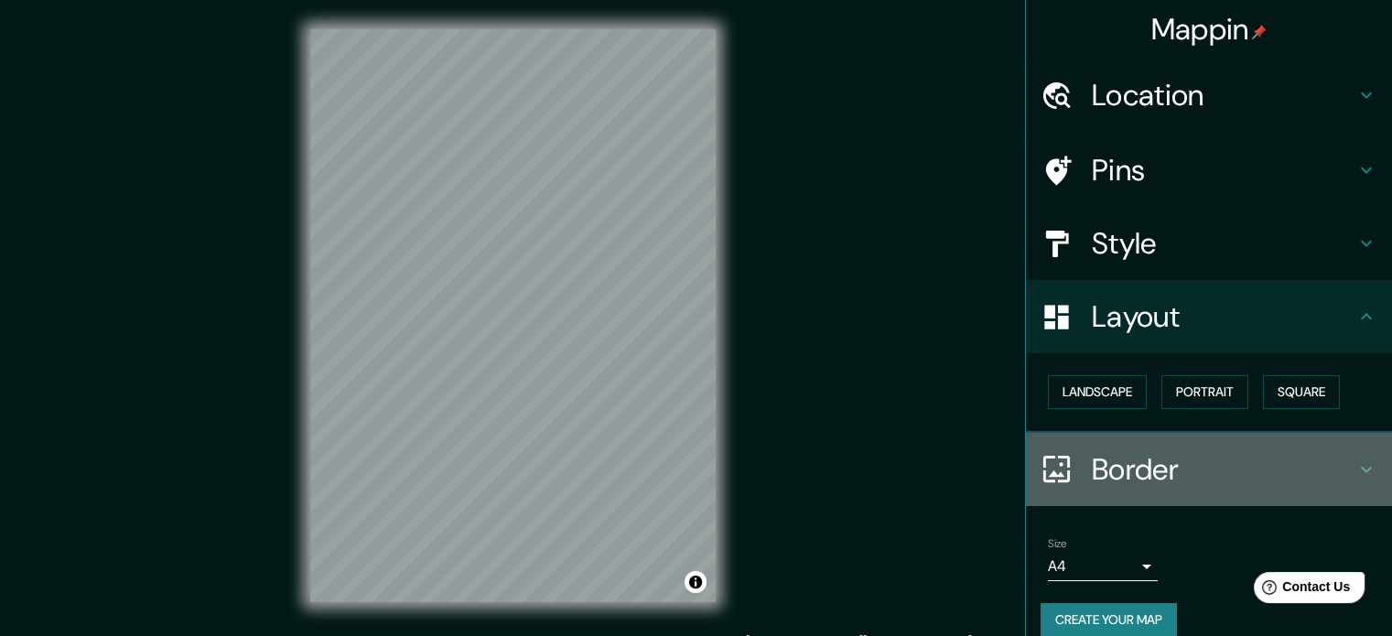
click at [1148, 482] on h4 "Border" at bounding box center [1224, 469] width 264 height 37
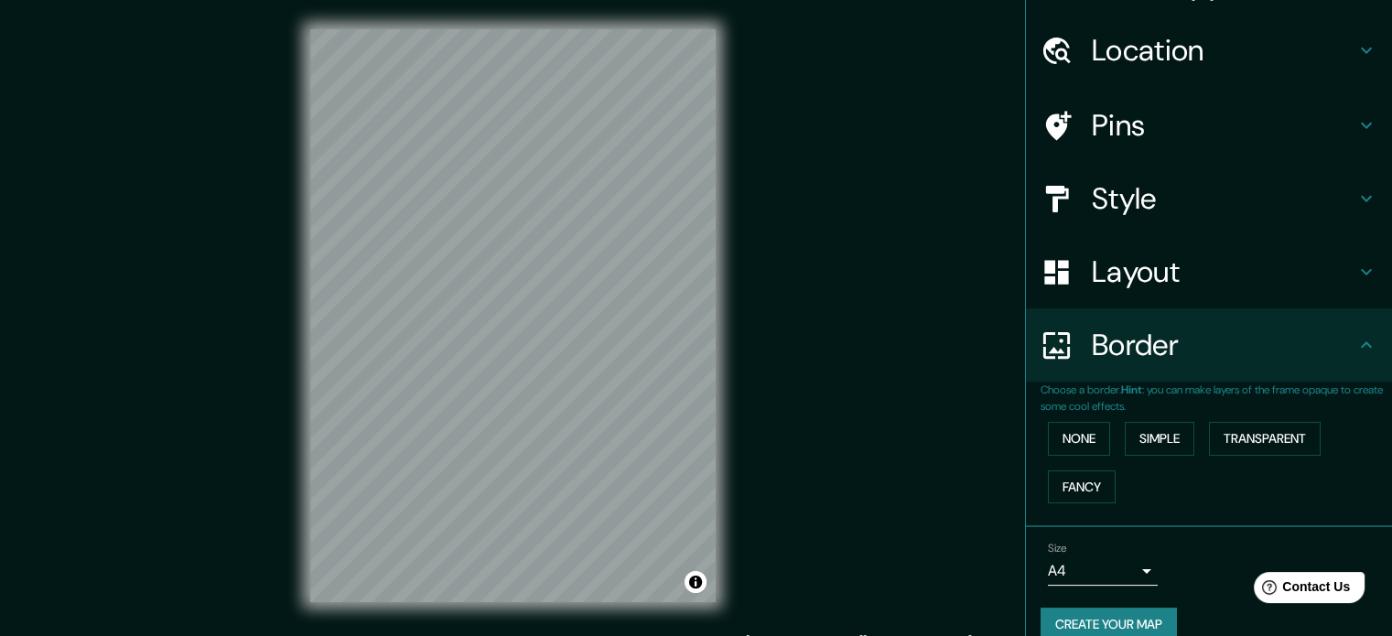
scroll to position [70, 0]
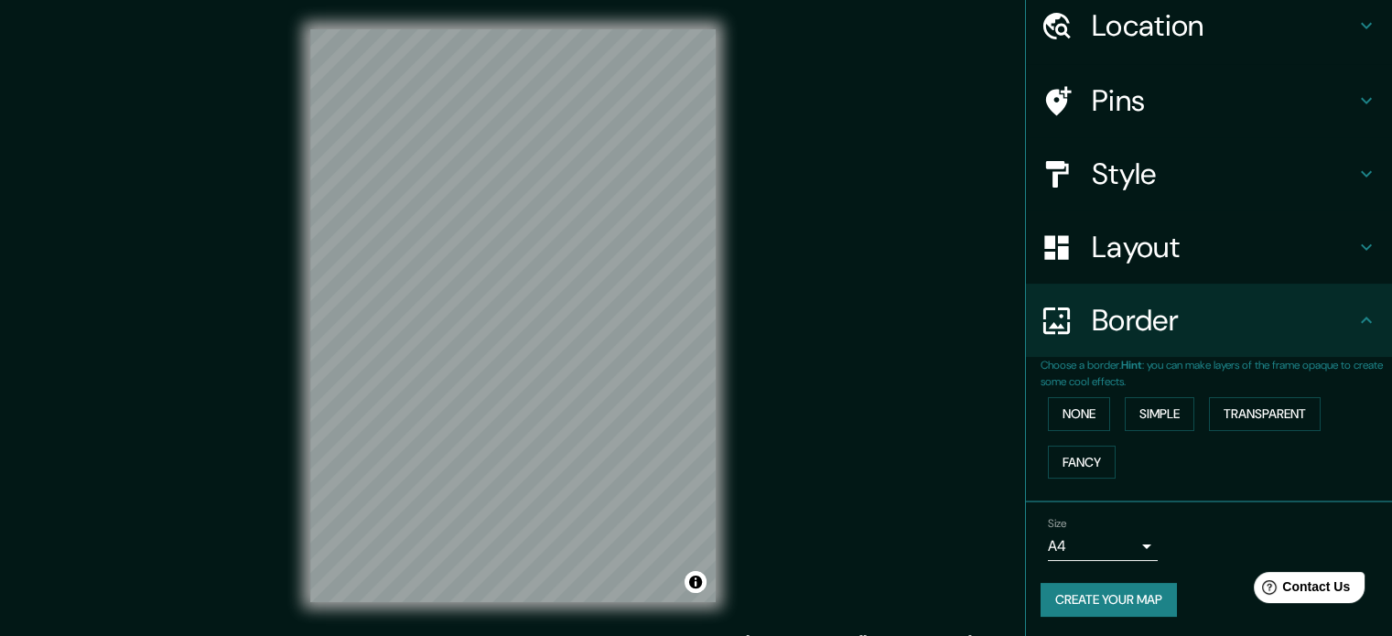
click at [1108, 583] on button "Create your map" at bounding box center [1109, 600] width 136 height 34
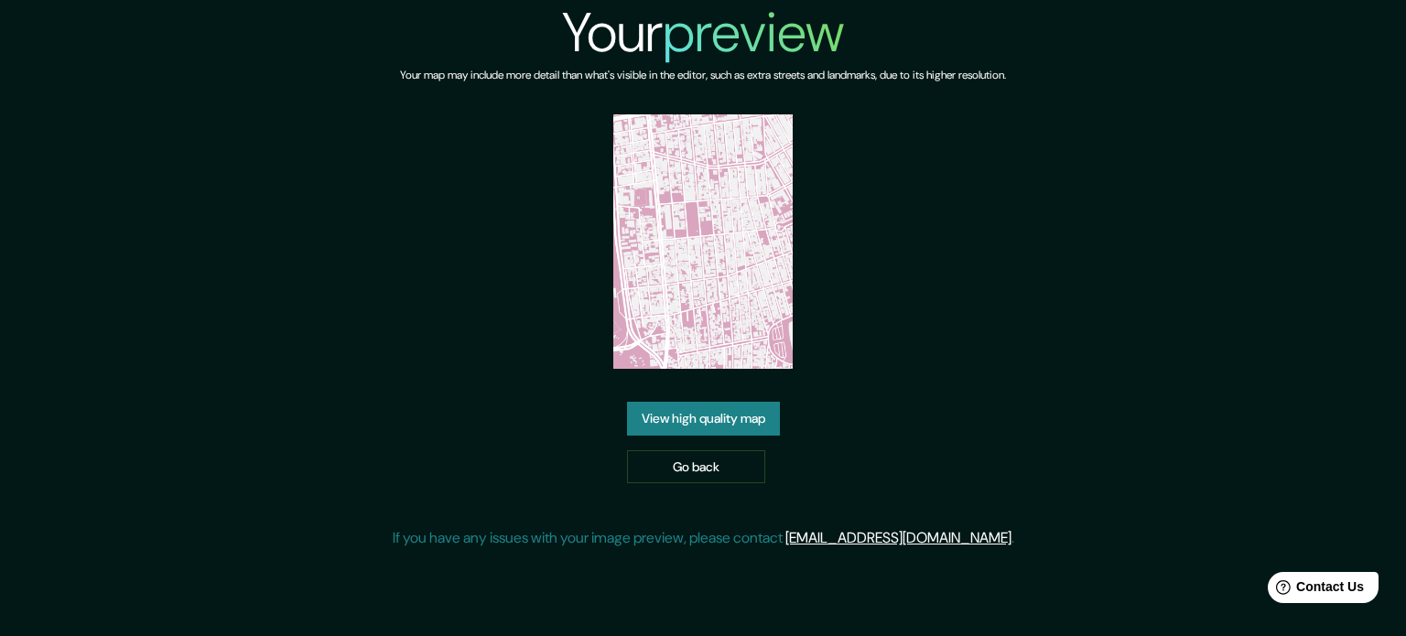
click at [748, 420] on link "View high quality map" at bounding box center [703, 419] width 153 height 34
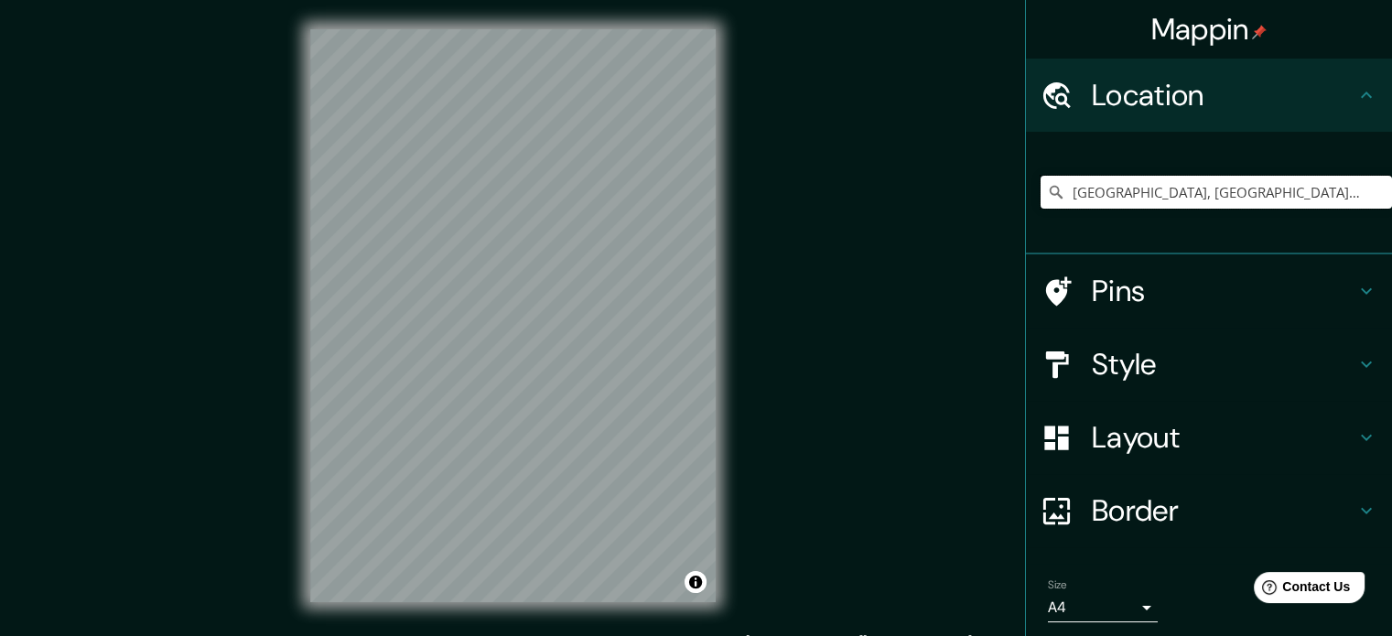
click at [1234, 184] on input "[GEOGRAPHIC_DATA], [GEOGRAPHIC_DATA], [GEOGRAPHIC_DATA]" at bounding box center [1217, 192] width 352 height 33
click at [1273, 190] on input "[GEOGRAPHIC_DATA], [GEOGRAPHIC_DATA], [GEOGRAPHIC_DATA]" at bounding box center [1217, 192] width 352 height 33
click at [1325, 186] on input "[GEOGRAPHIC_DATA], [GEOGRAPHIC_DATA], [GEOGRAPHIC_DATA]" at bounding box center [1217, 192] width 352 height 33
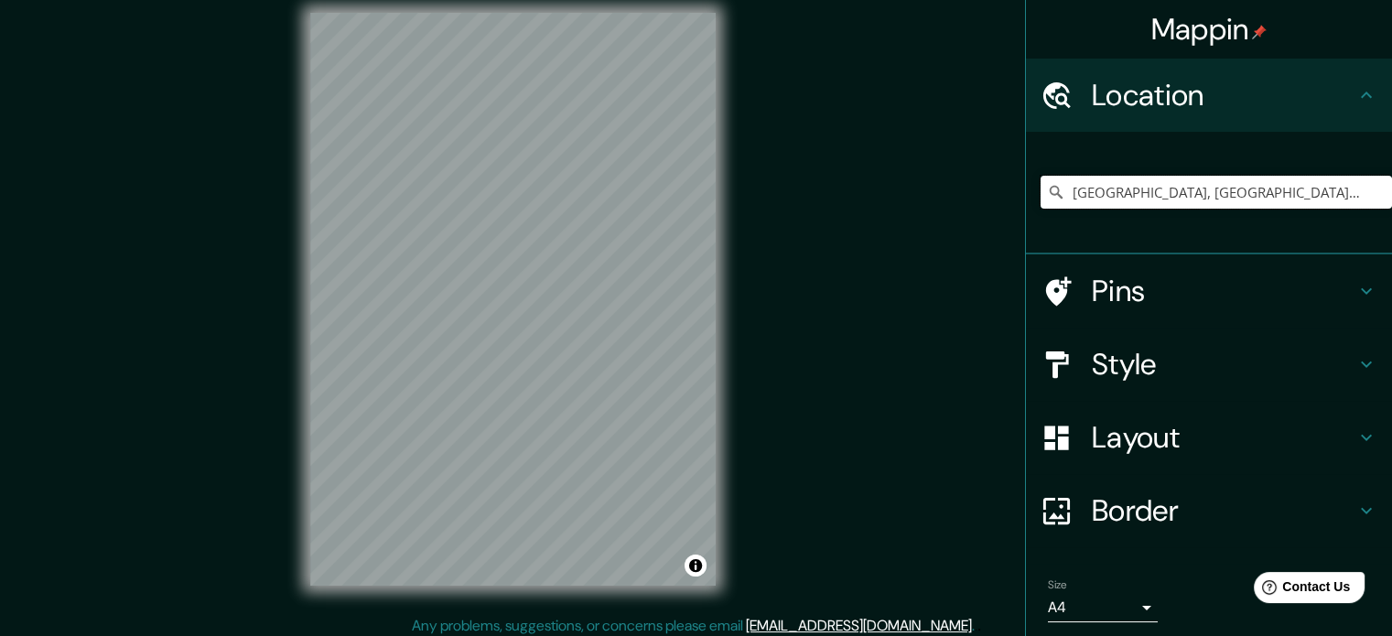
scroll to position [24, 0]
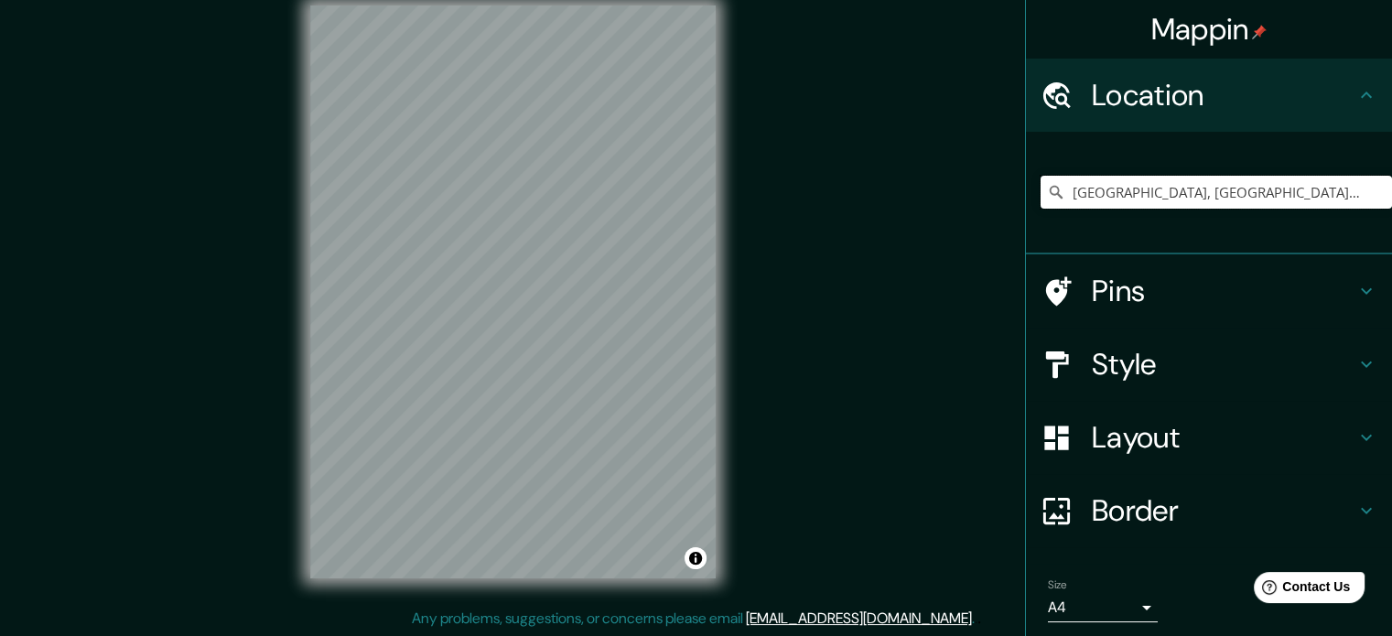
click at [1333, 187] on input "[GEOGRAPHIC_DATA], [GEOGRAPHIC_DATA], [GEOGRAPHIC_DATA]" at bounding box center [1217, 192] width 352 height 33
drag, startPoint x: 1322, startPoint y: 189, endPoint x: 925, endPoint y: 189, distance: 397.3
click at [925, 189] on div "Mappin Location [GEOGRAPHIC_DATA], [GEOGRAPHIC_DATA], [GEOGRAPHIC_DATA] Pins St…" at bounding box center [696, 306] width 1392 height 661
click at [1171, 300] on h4 "Pins" at bounding box center [1224, 291] width 264 height 37
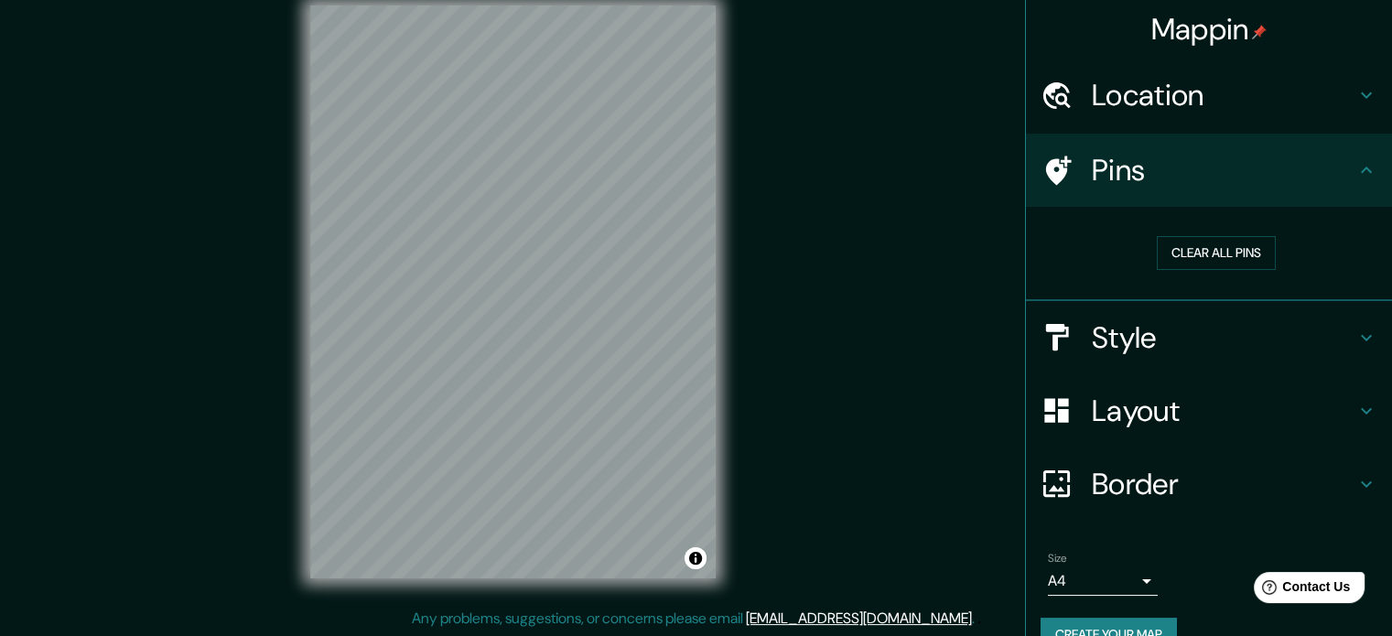
click at [1171, 331] on h4 "Style" at bounding box center [1224, 337] width 264 height 37
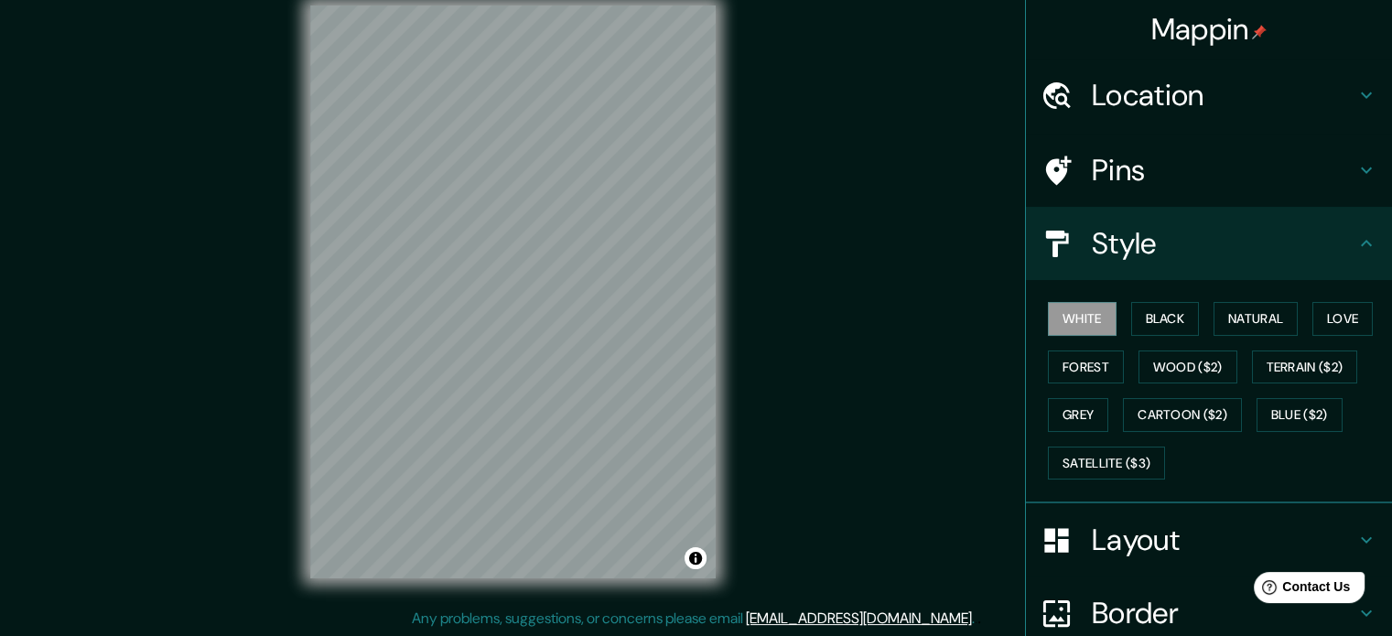
click at [1120, 539] on h4 "Layout" at bounding box center [1224, 540] width 264 height 37
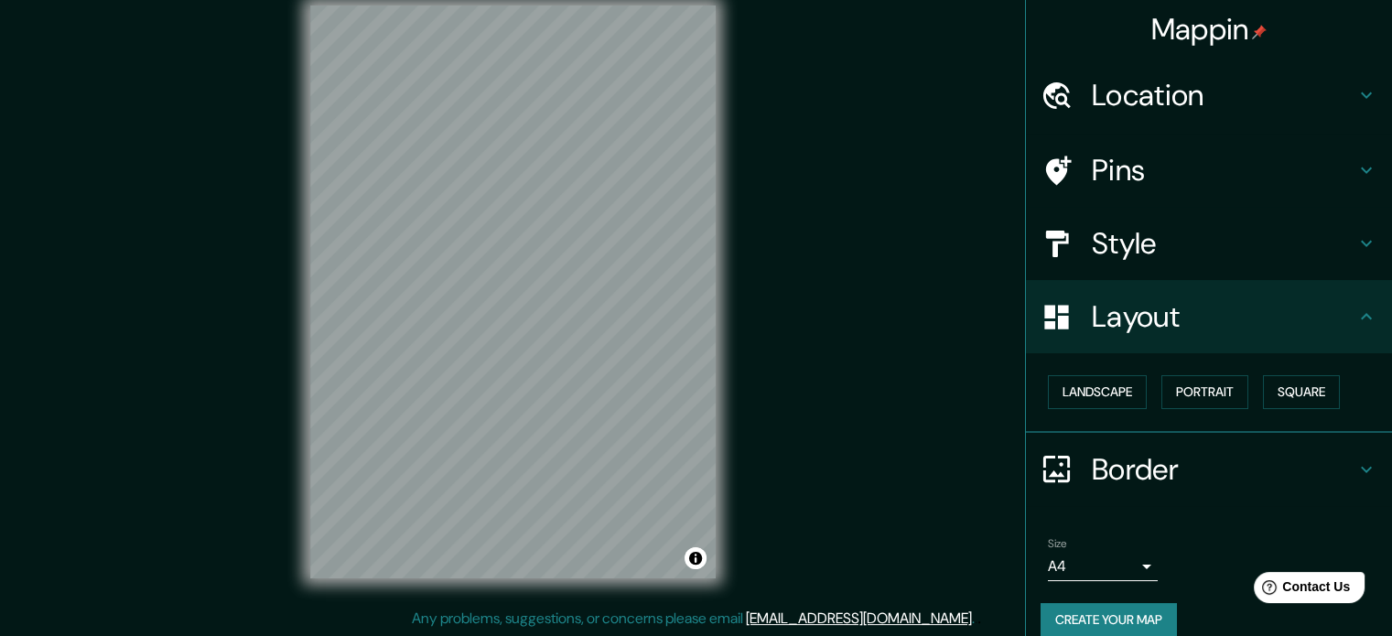
click at [1109, 257] on h4 "Style" at bounding box center [1224, 243] width 264 height 37
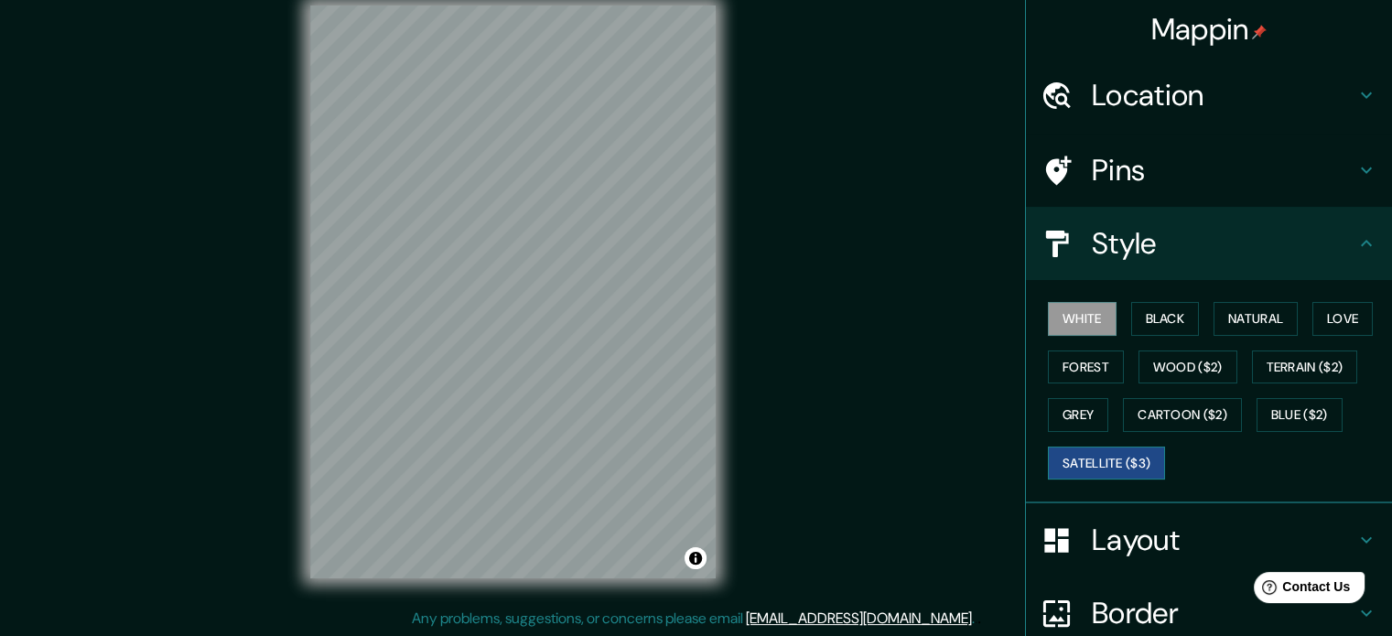
click at [1124, 452] on button "Satellite ($3)" at bounding box center [1106, 464] width 117 height 34
click at [1303, 355] on button "Terrain ($2)" at bounding box center [1305, 368] width 106 height 34
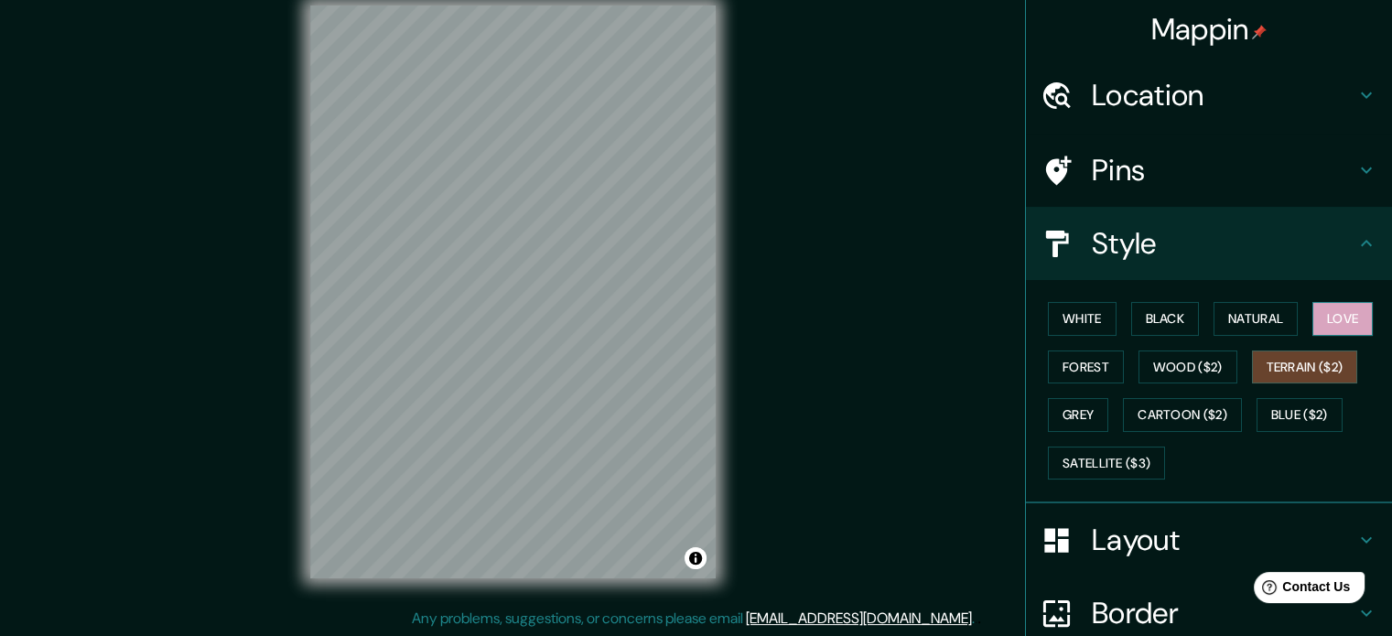
click at [1326, 314] on button "Love" at bounding box center [1343, 319] width 60 height 34
click at [1077, 323] on button "White" at bounding box center [1082, 319] width 69 height 34
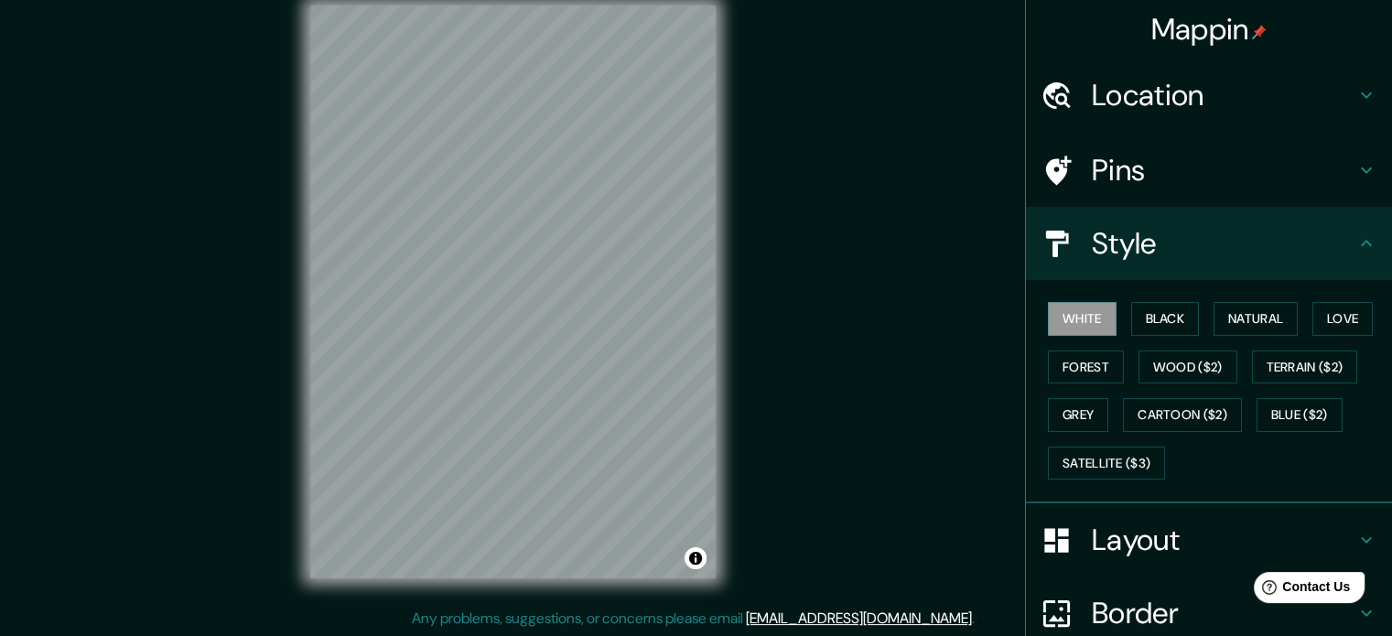
click at [1194, 325] on div "White Black Natural Love Forest Wood ($2) Terrain ($2) Grey Cartoon ($2) Blue (…" at bounding box center [1217, 391] width 352 height 192
click at [1161, 310] on button "Black" at bounding box center [1165, 319] width 69 height 34
click at [1313, 317] on button "Love" at bounding box center [1343, 319] width 60 height 34
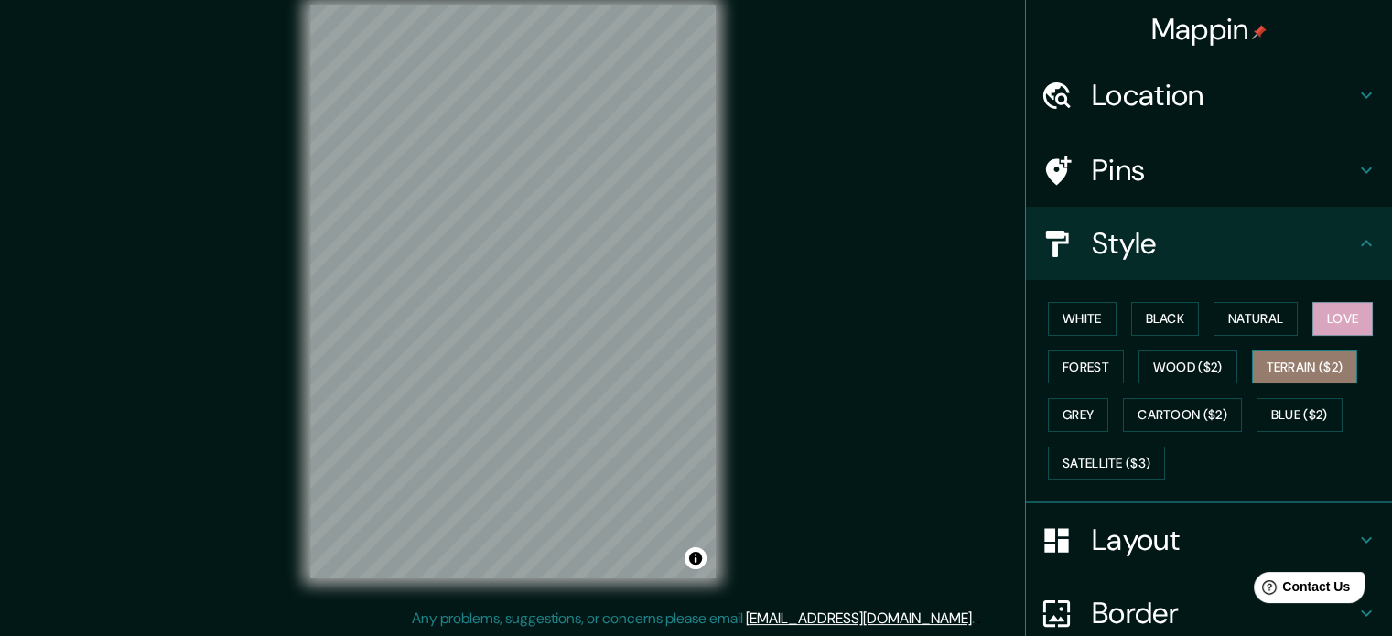
click at [1289, 365] on button "Terrain ($2)" at bounding box center [1305, 368] width 106 height 34
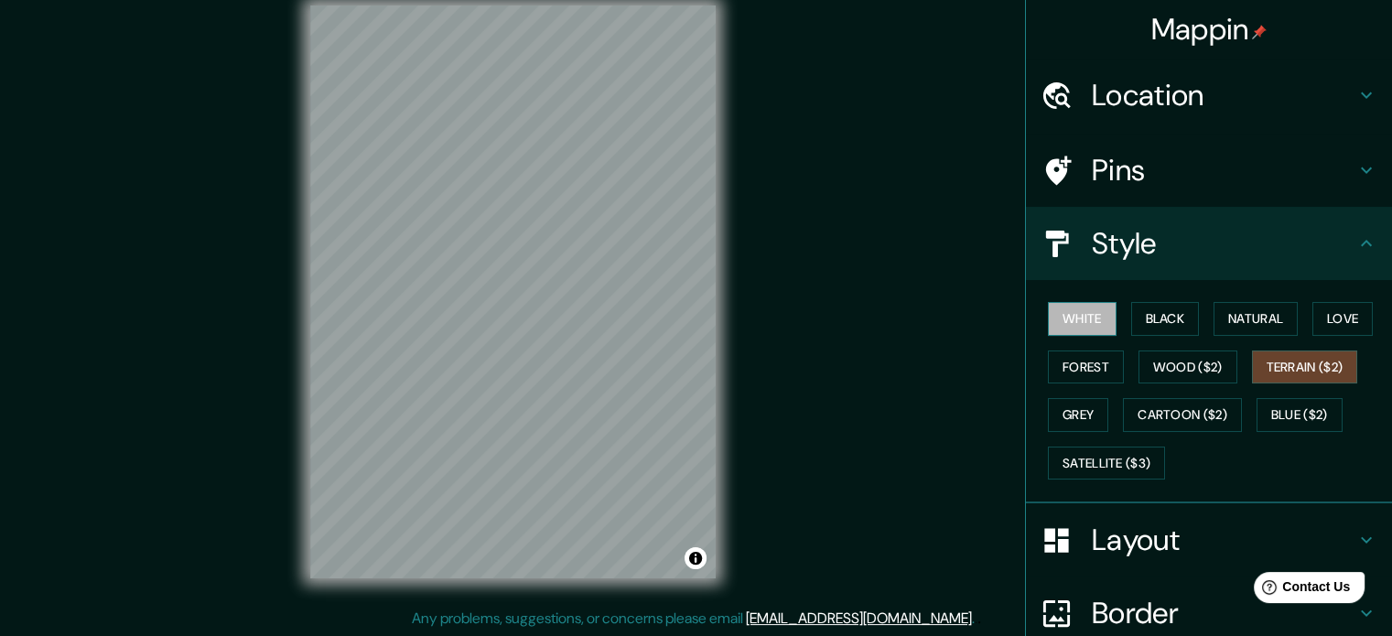
click at [1077, 314] on button "White" at bounding box center [1082, 319] width 69 height 34
click at [1142, 314] on button "Black" at bounding box center [1165, 319] width 69 height 34
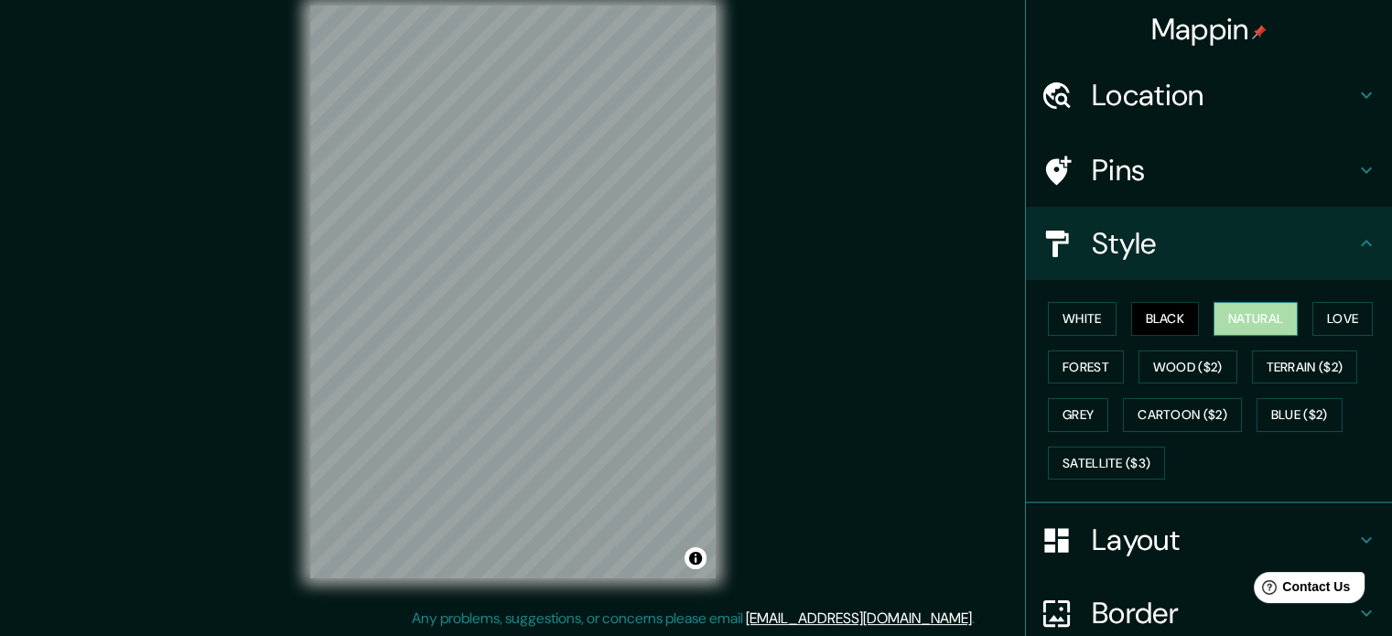
click at [1219, 314] on button "Natural" at bounding box center [1256, 319] width 84 height 34
click at [1326, 315] on button "Love" at bounding box center [1343, 319] width 60 height 34
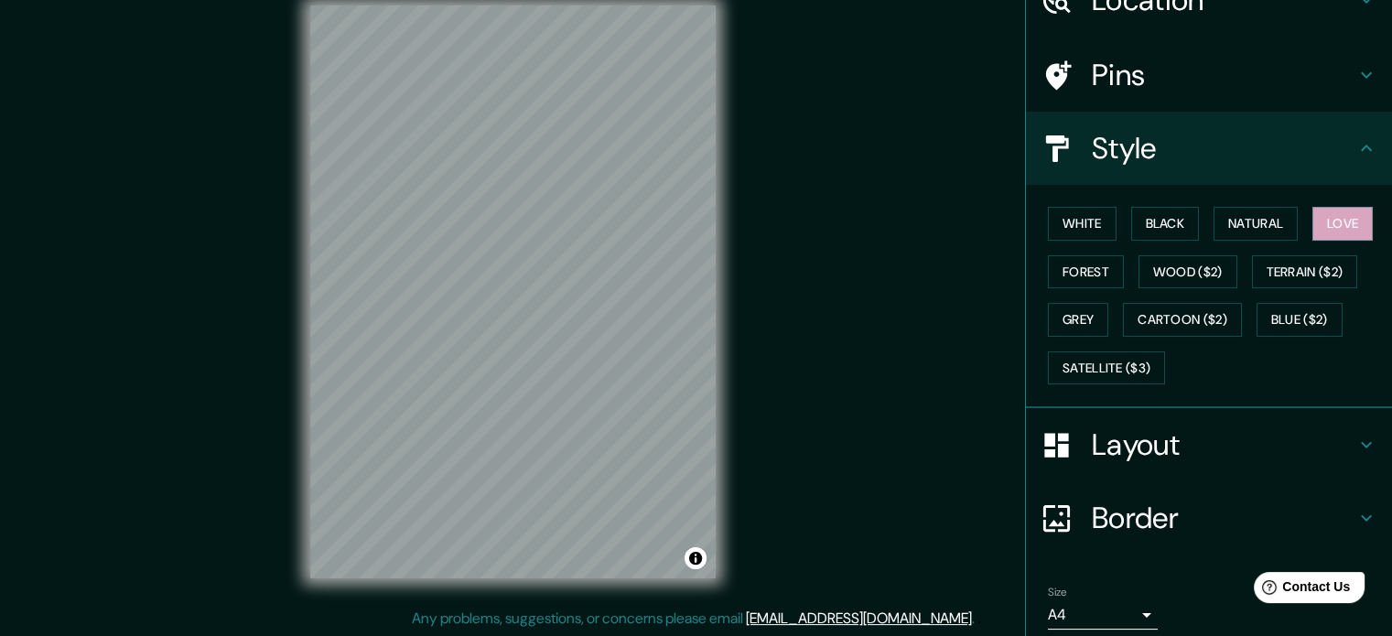
scroll to position [163, 0]
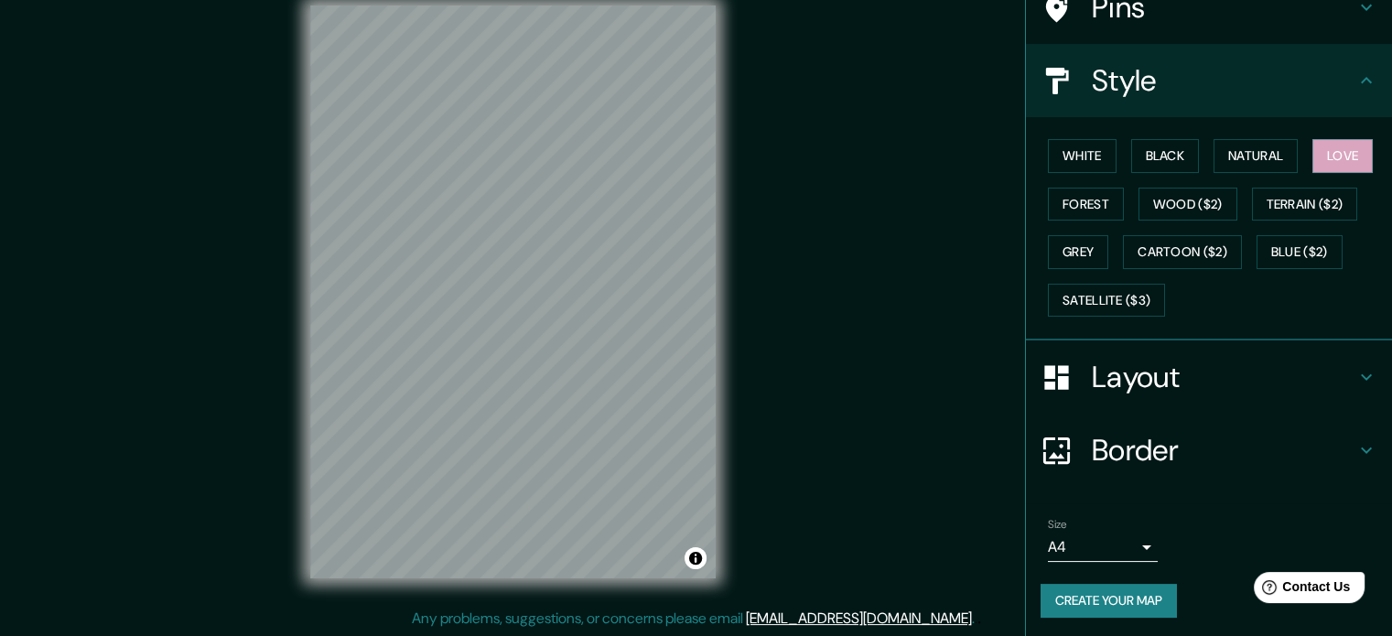
click at [1110, 598] on button "Create your map" at bounding box center [1109, 601] width 136 height 34
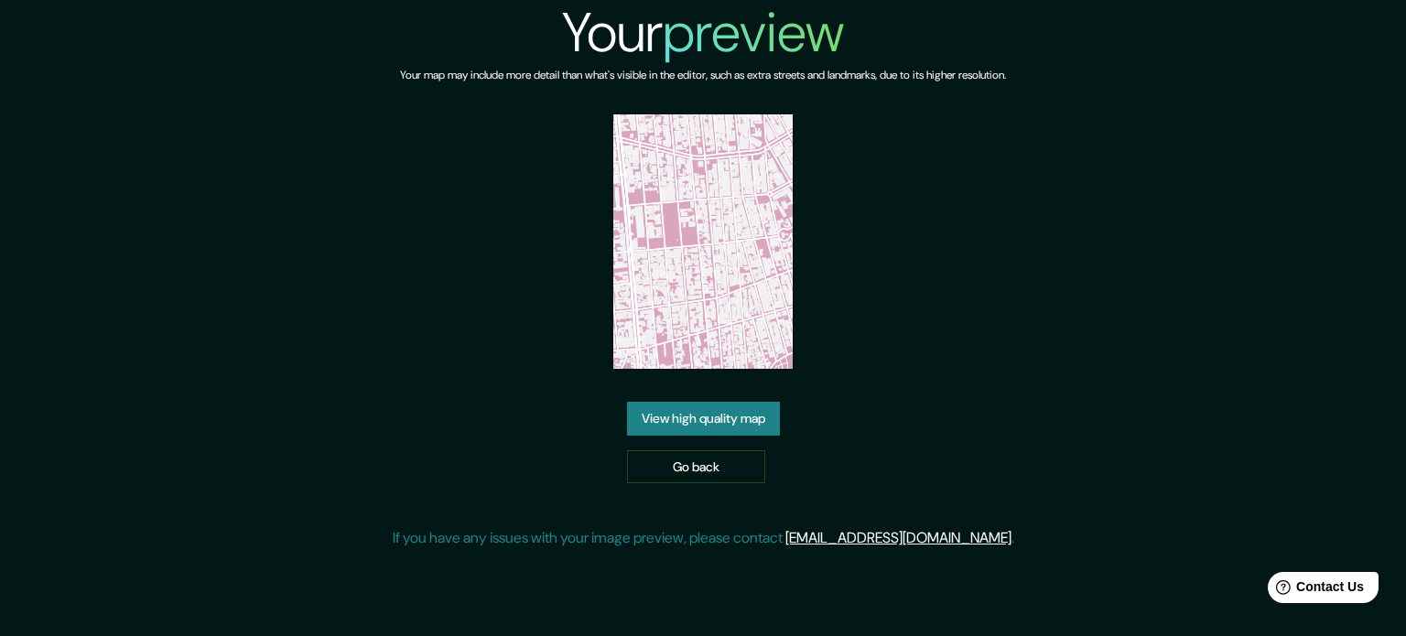
drag, startPoint x: 774, startPoint y: 284, endPoint x: 762, endPoint y: 285, distance: 12.8
click at [711, 424] on link "View high quality map" at bounding box center [703, 419] width 153 height 34
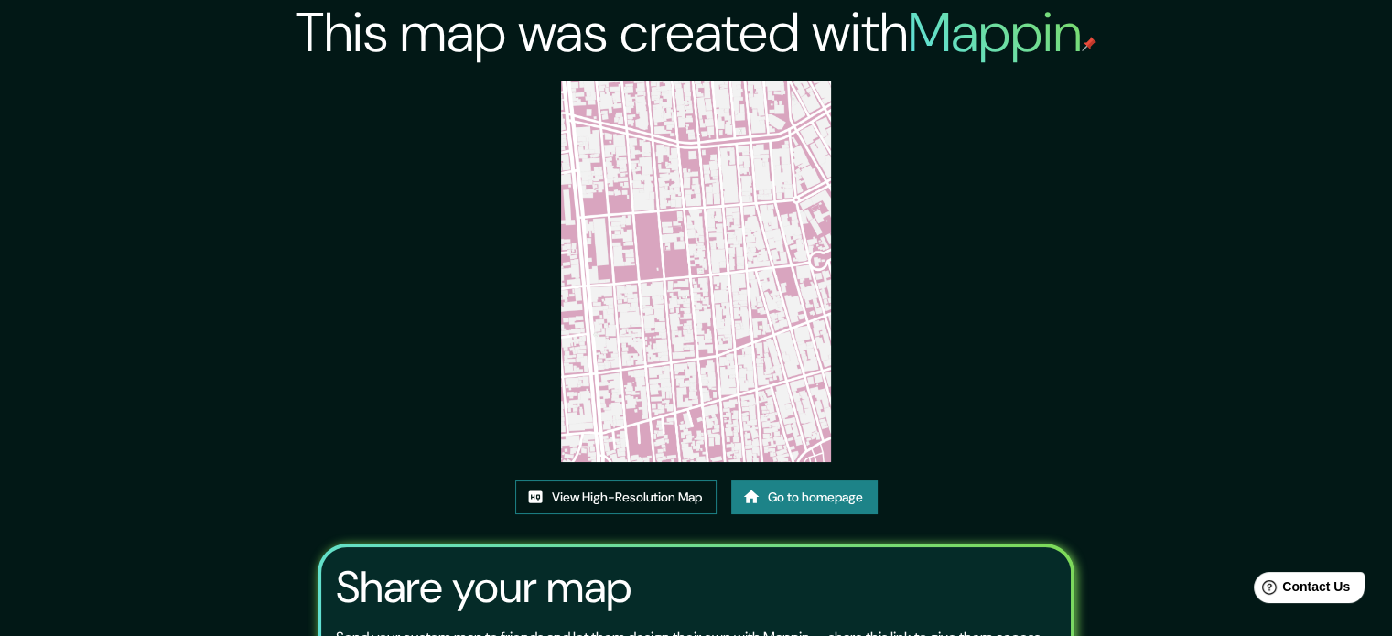
click at [648, 499] on link "View High-Resolution Map" at bounding box center [615, 498] width 201 height 34
